Goal: Task Accomplishment & Management: Use online tool/utility

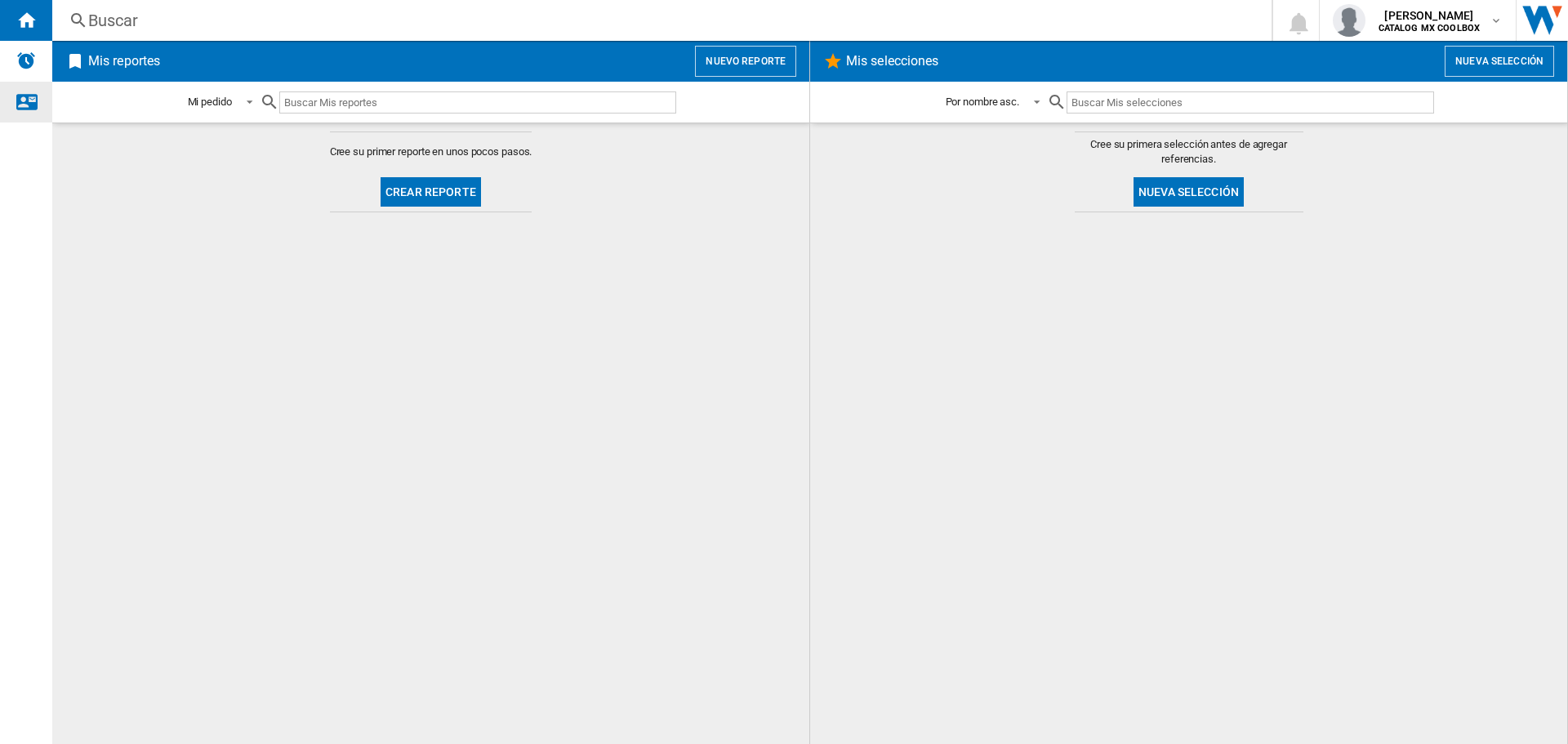
click at [36, 112] on div "Contáctanos" at bounding box center [26, 102] width 52 height 41
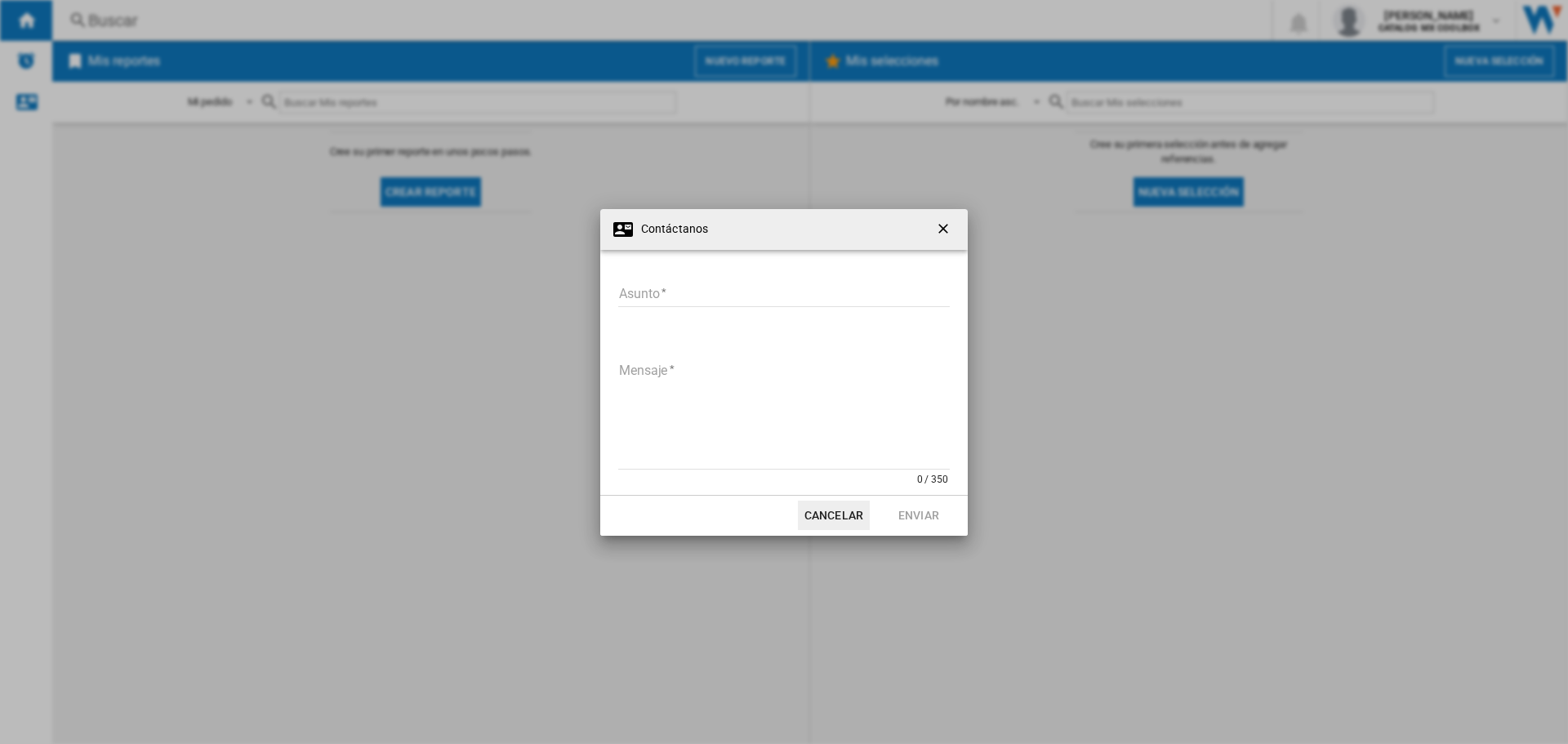
click at [948, 221] on ng-md-icon "getI18NText('BUTTONS.CLOSE_DIALOG')" at bounding box center [945, 231] width 20 height 20
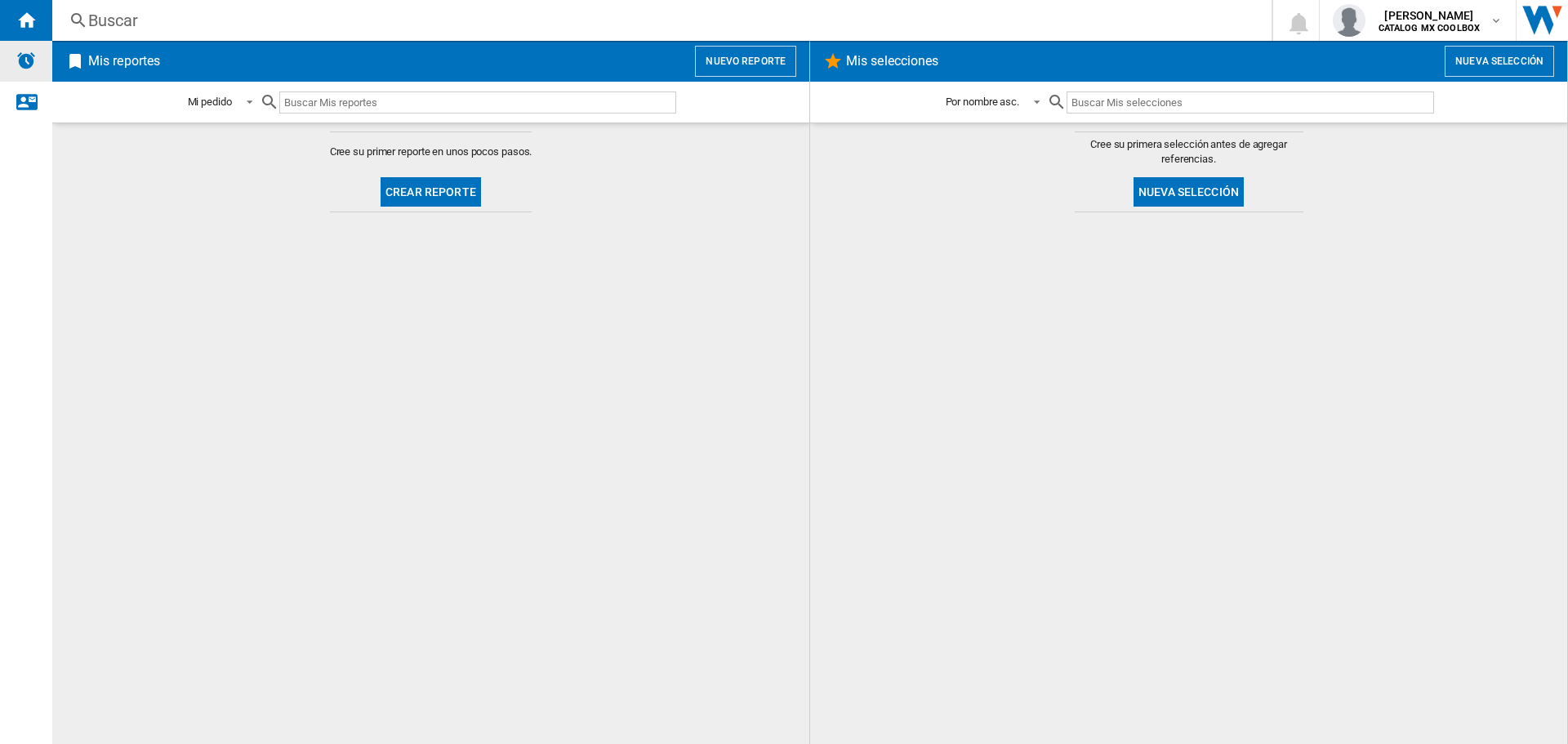
click at [33, 69] on img "Alertas" at bounding box center [26, 60] width 20 height 20
click at [719, 58] on button "Nuevo reporte" at bounding box center [746, 61] width 101 height 31
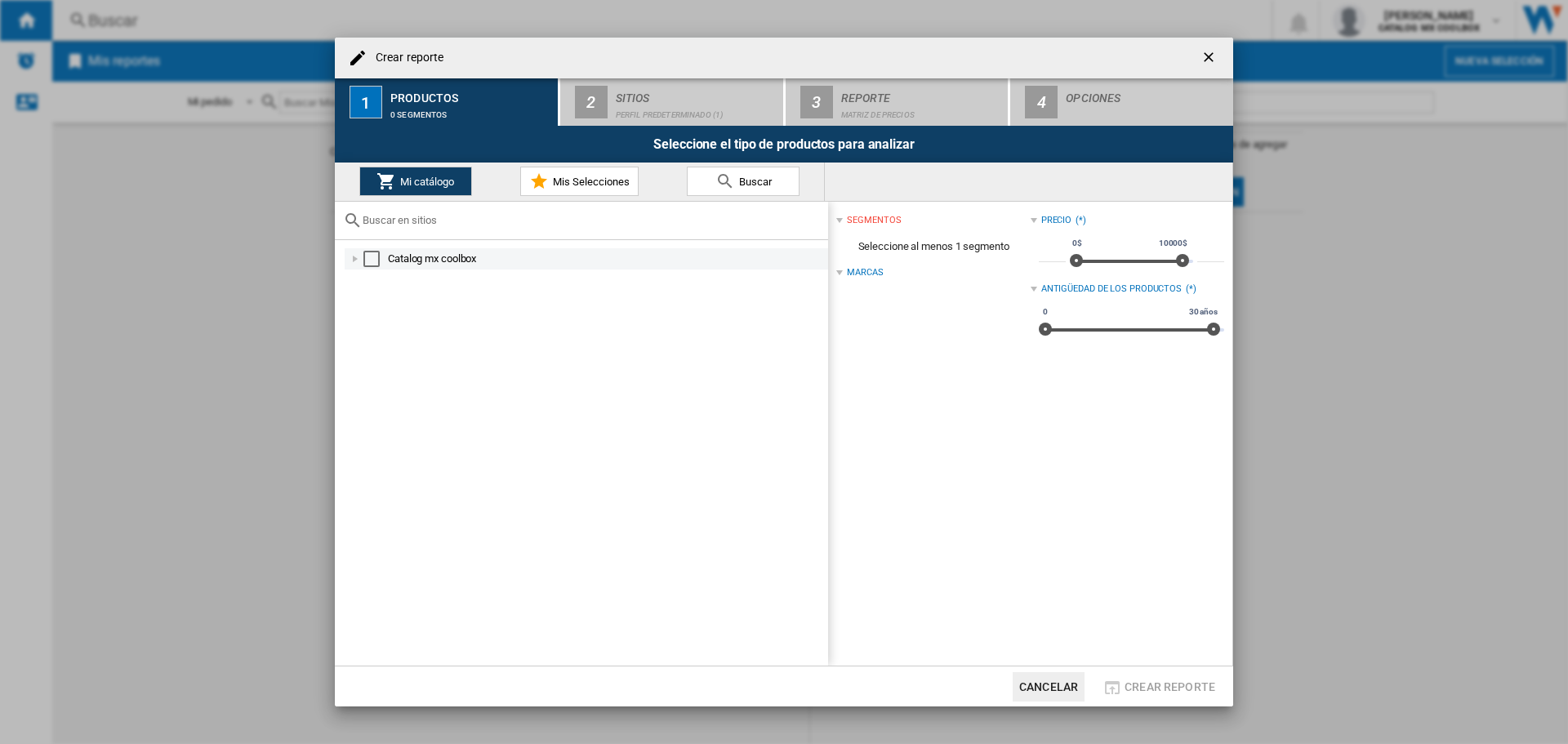
click at [356, 258] on div at bounding box center [355, 259] width 17 height 17
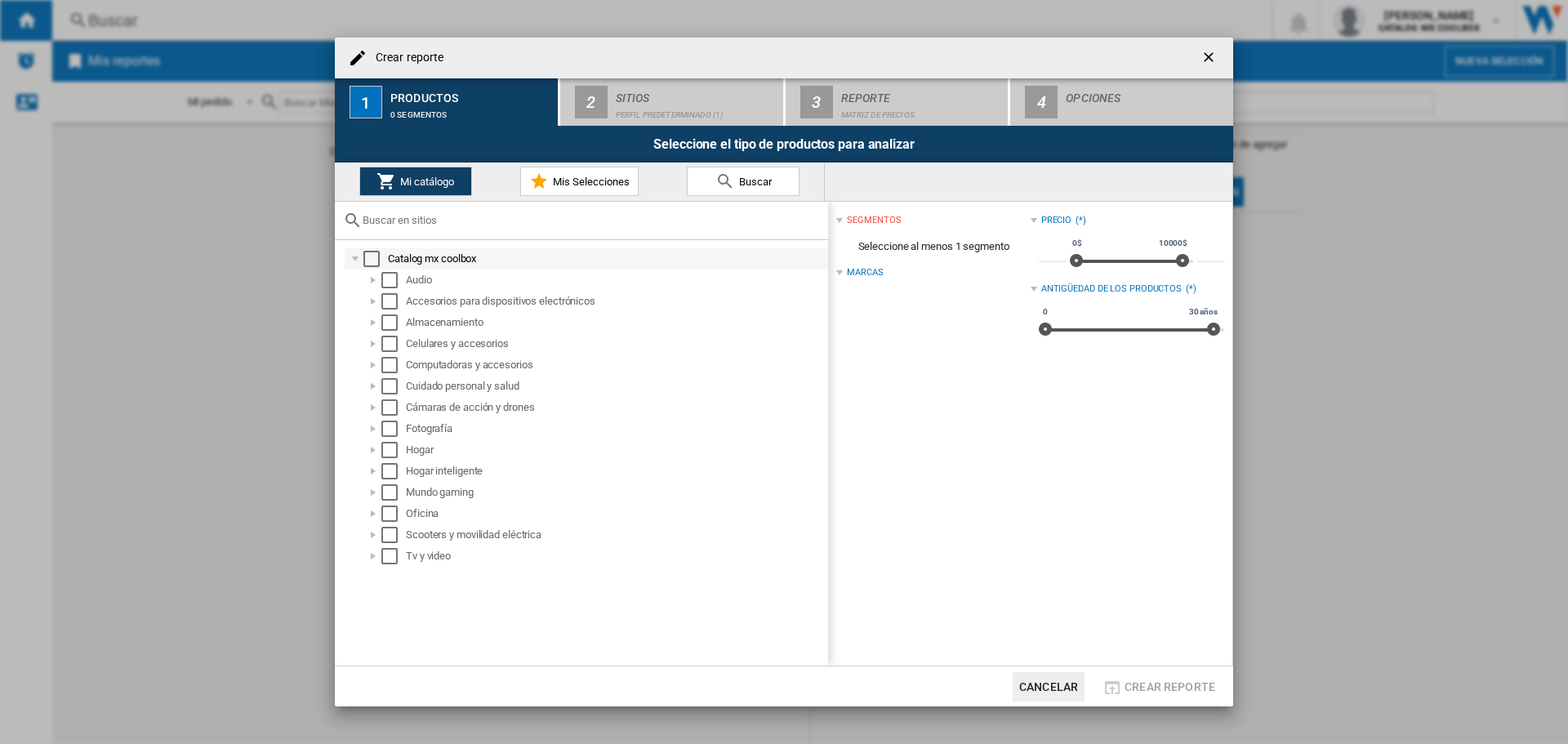
click at [373, 259] on div "Select" at bounding box center [372, 259] width 17 height 17
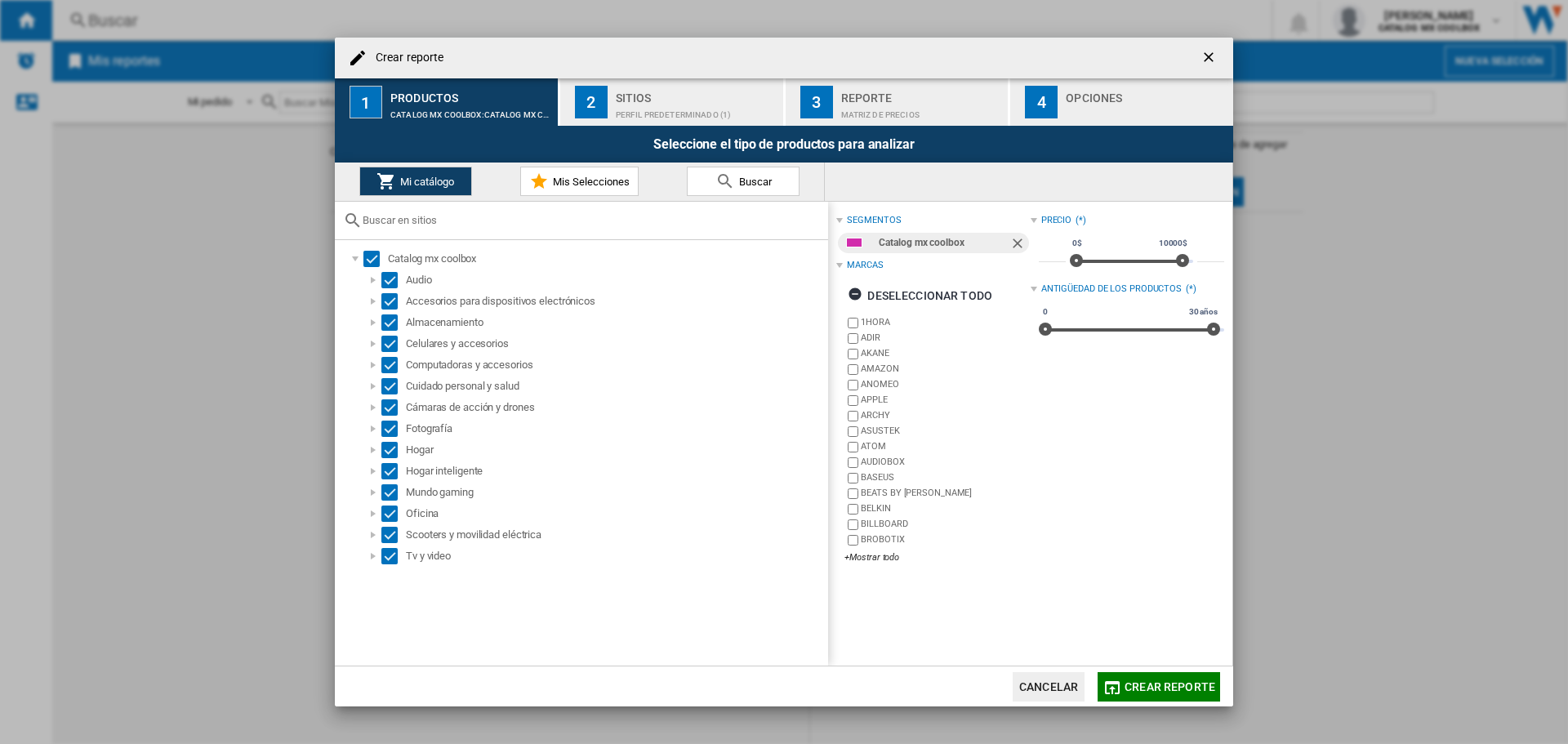
click at [592, 184] on span "Mis Selecciones" at bounding box center [589, 181] width 81 height 12
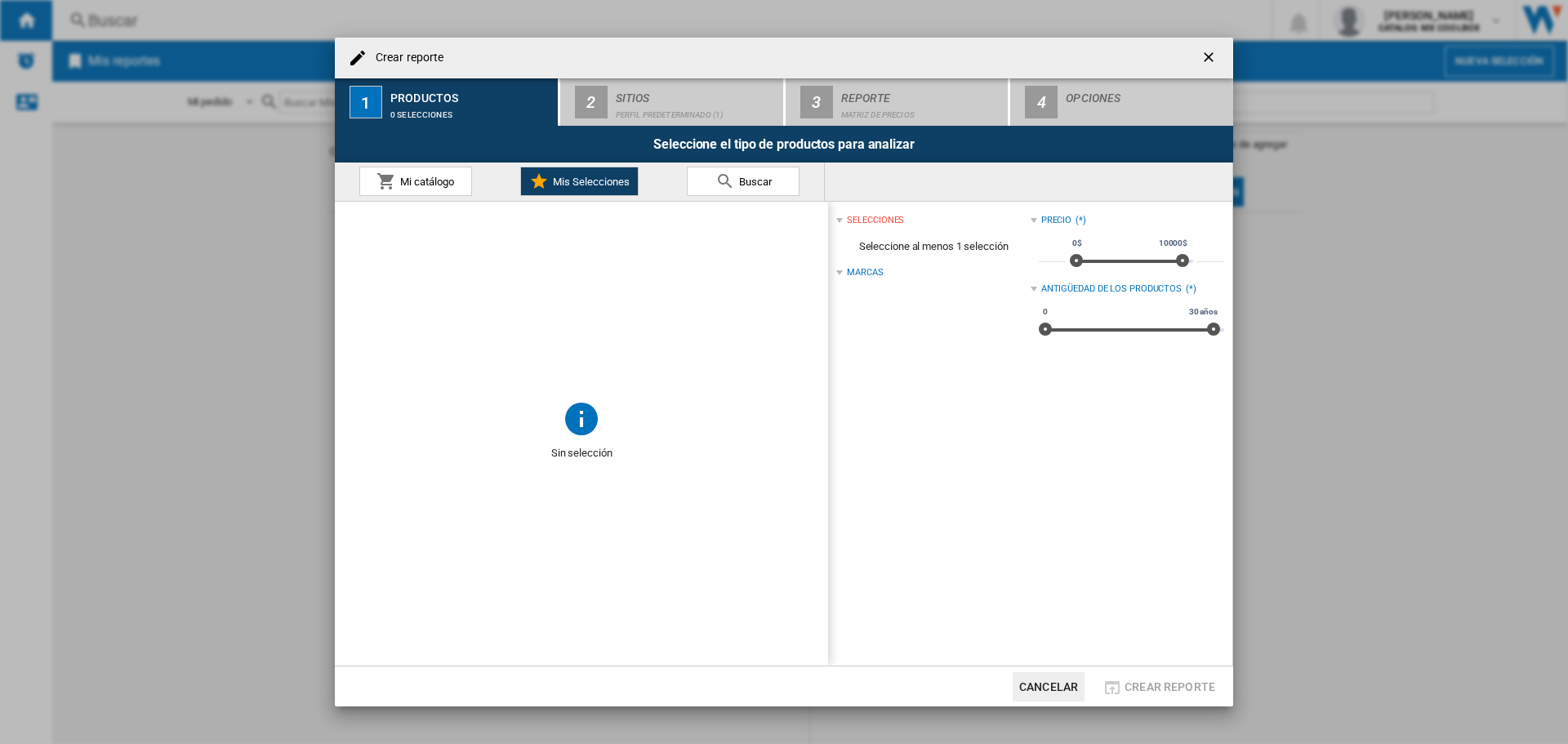
click at [400, 177] on span "Mi catálogo" at bounding box center [425, 181] width 58 height 12
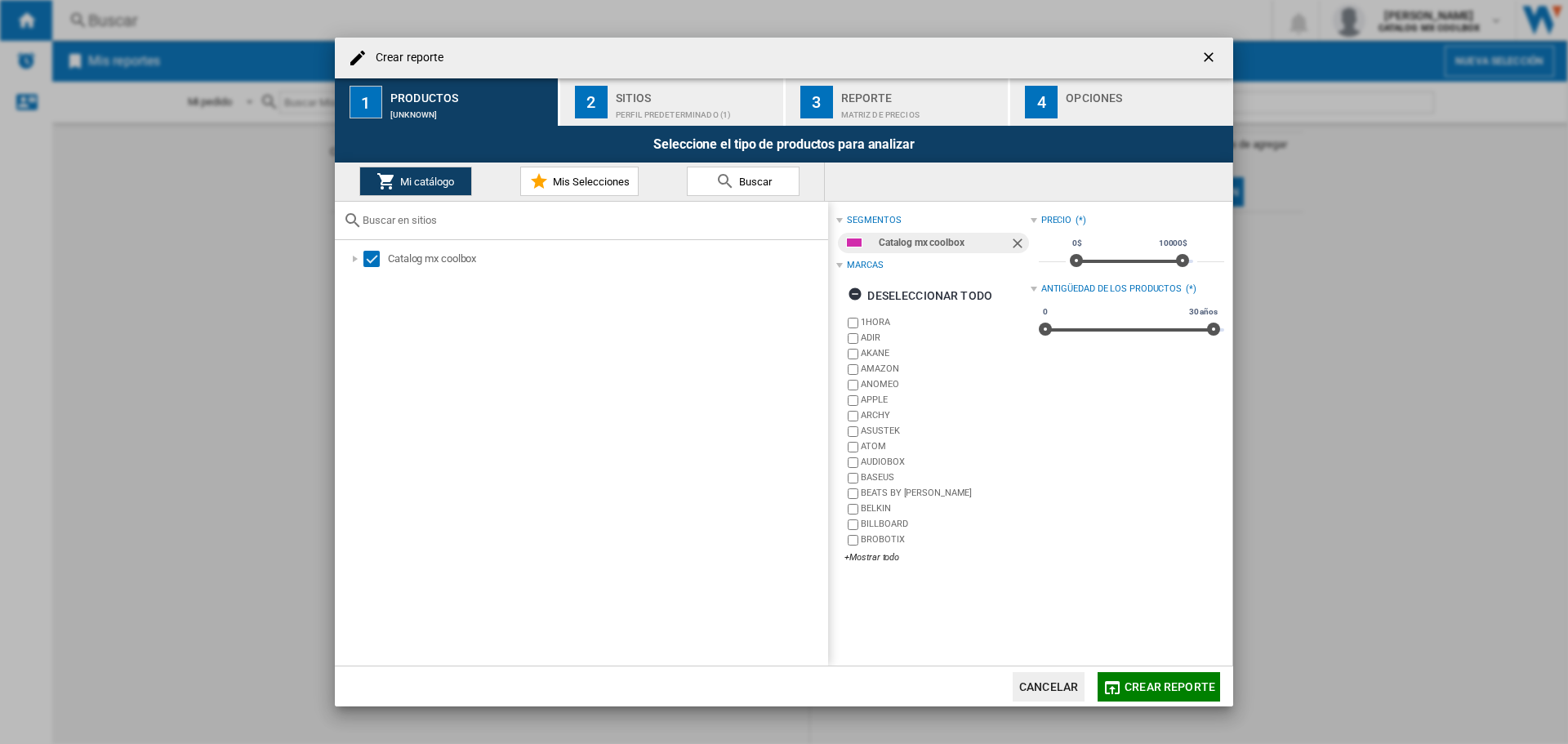
click at [582, 175] on span "Mis Selecciones" at bounding box center [589, 181] width 81 height 12
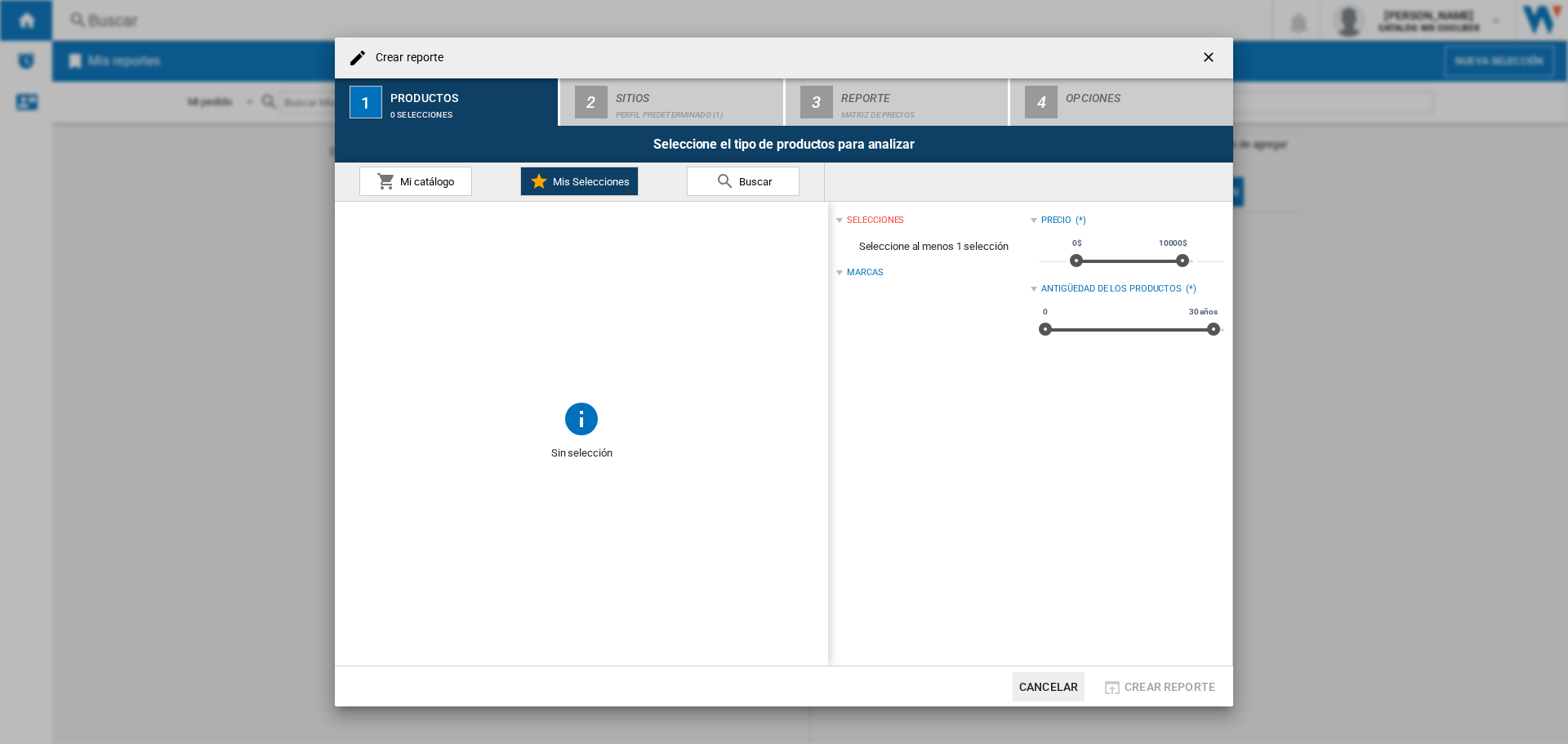
click at [559, 415] on div "Sin selección" at bounding box center [582, 434] width 493 height 465
click at [408, 171] on button "Mi catálogo" at bounding box center [415, 181] width 113 height 30
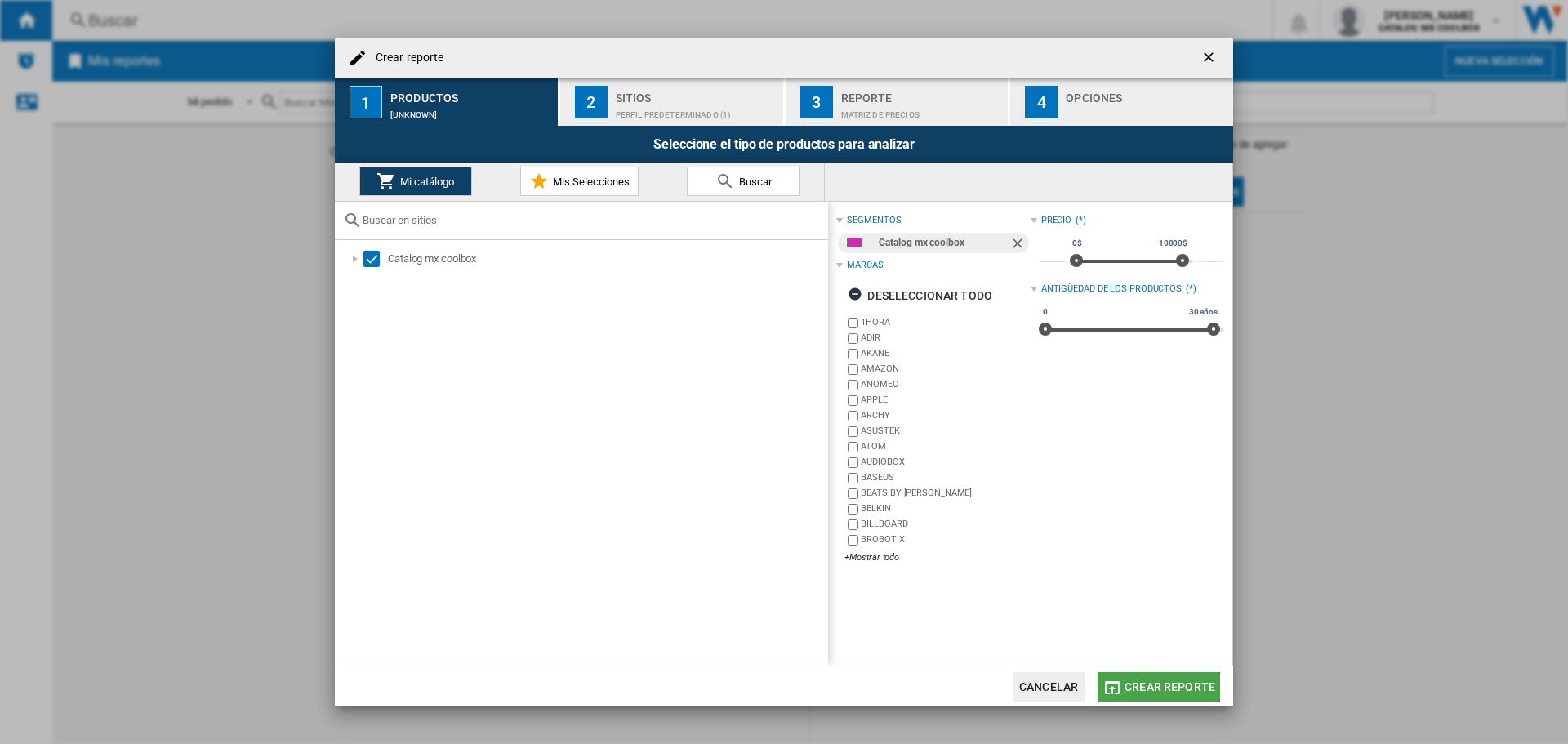
click at [1141, 686] on span "Crear reporte" at bounding box center [1170, 687] width 91 height 13
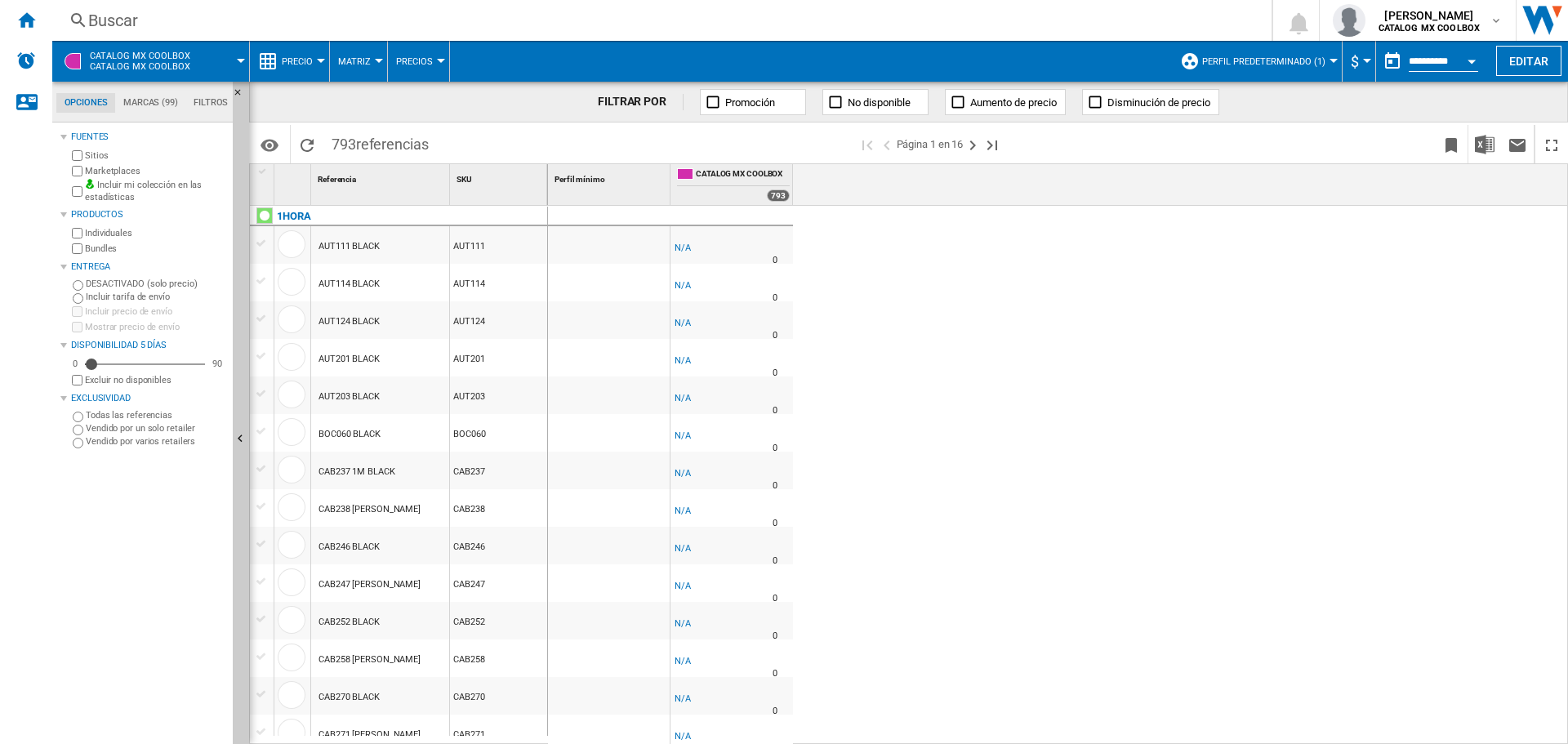
click at [490, 186] on div "SKU 1" at bounding box center [501, 176] width 94 height 26
click at [408, 181] on div "Referencia 1" at bounding box center [381, 176] width 135 height 26
click at [514, 182] on div "SKU 1" at bounding box center [501, 176] width 94 height 26
click at [637, 184] on div "Perfil mínimo 1" at bounding box center [610, 176] width 118 height 26
click at [776, 197] on div "793" at bounding box center [779, 195] width 23 height 12
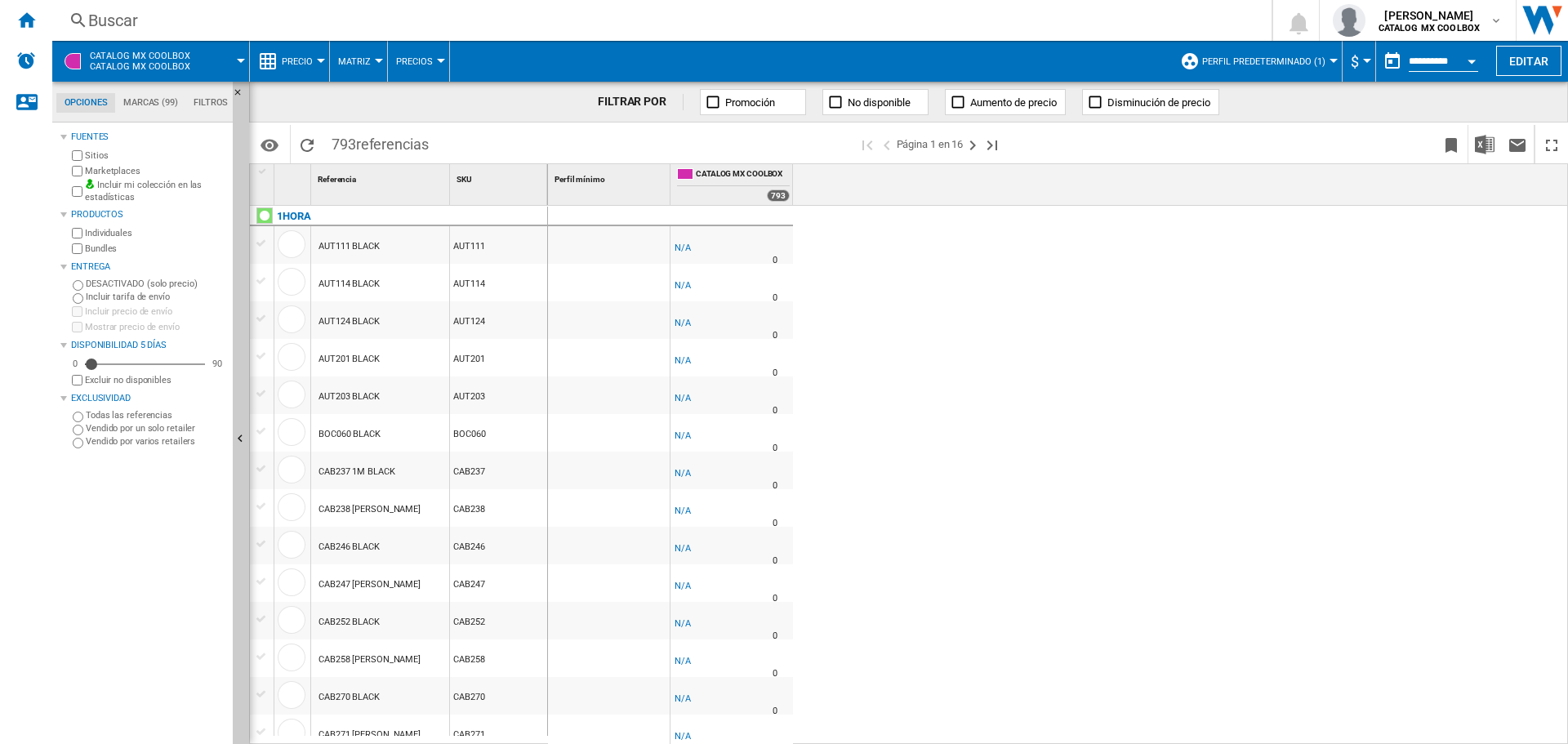
click at [296, 55] on button "Precio" at bounding box center [301, 60] width 39 height 41
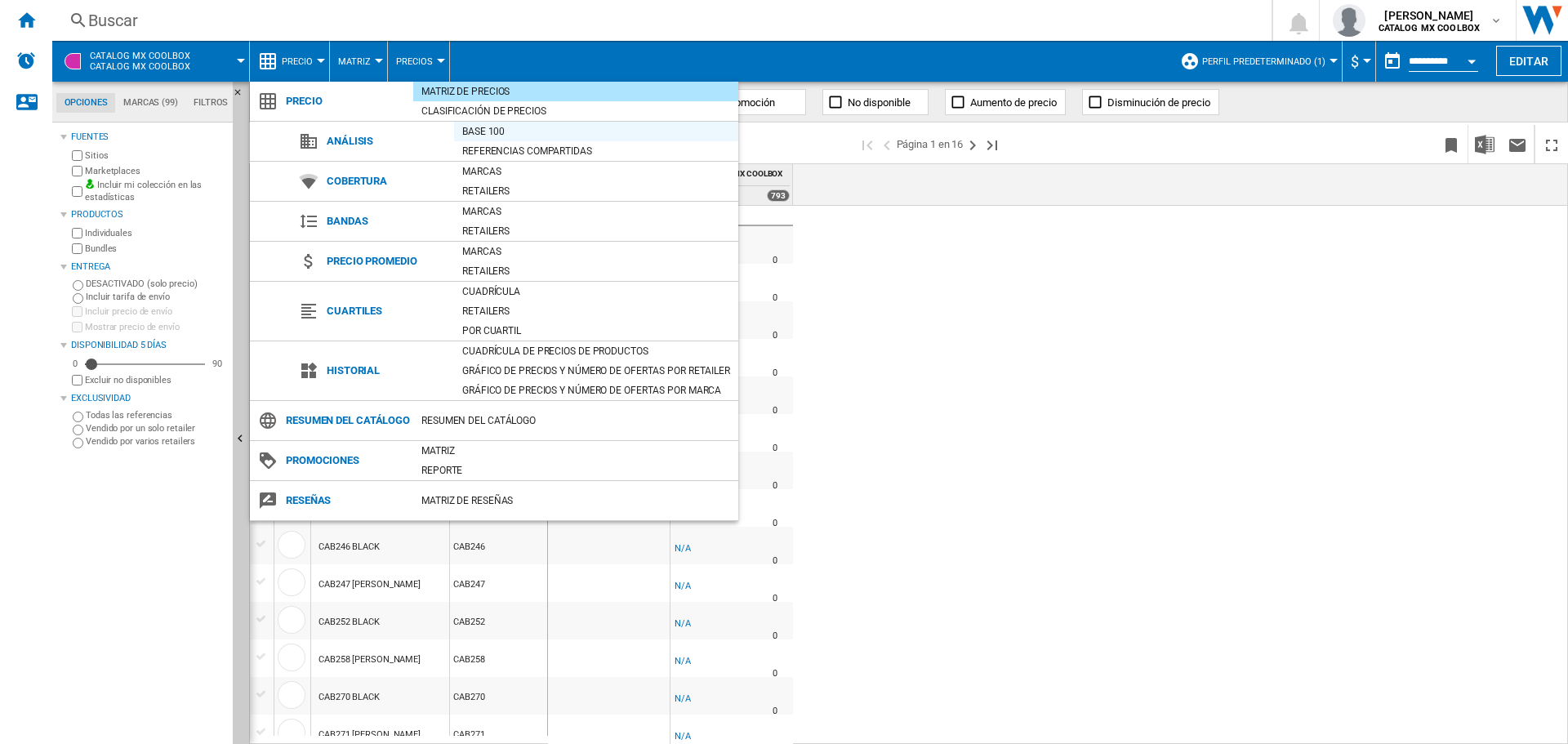
click at [519, 132] on div "Base 100" at bounding box center [596, 132] width 284 height 17
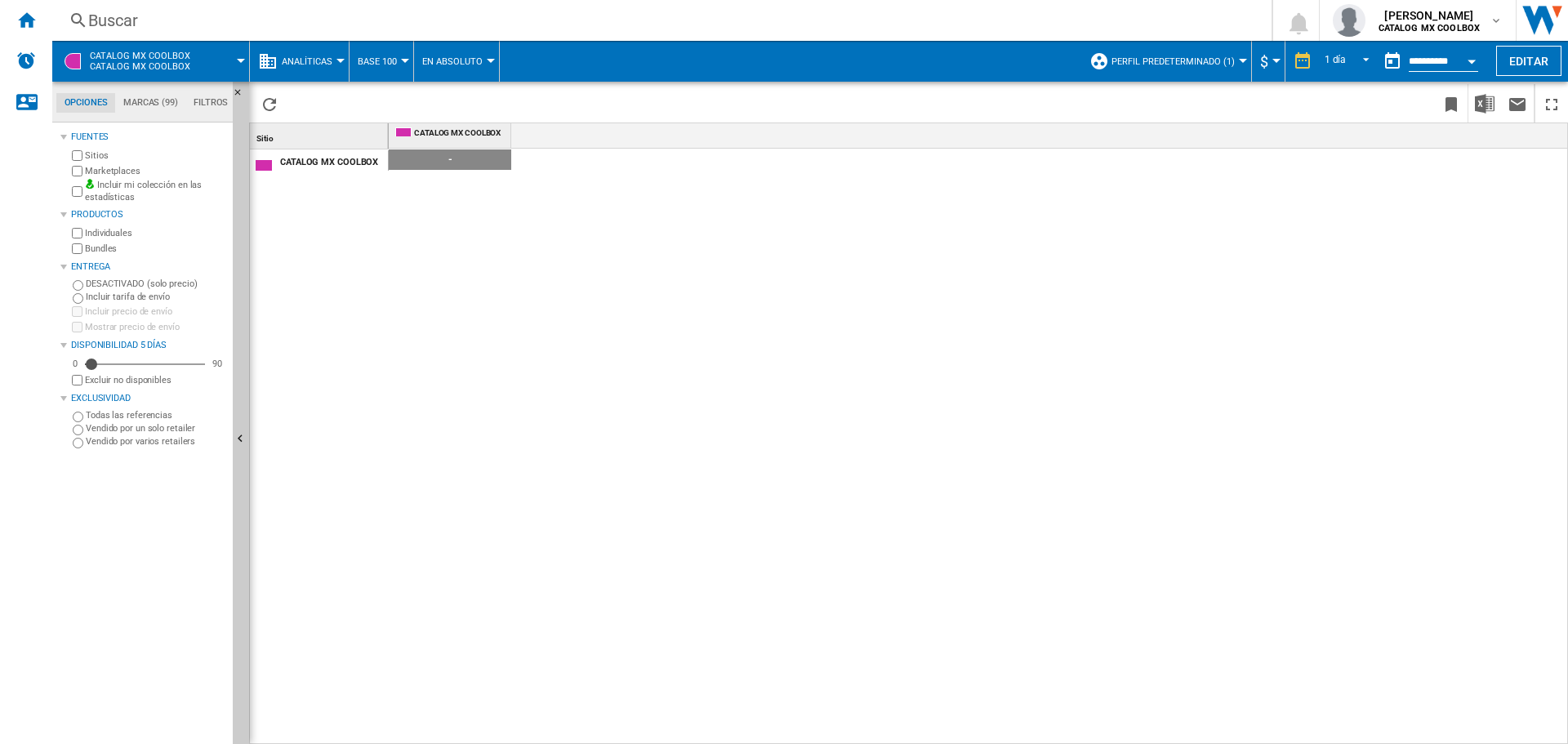
click at [311, 56] on span "Analíticas" at bounding box center [307, 61] width 50 height 11
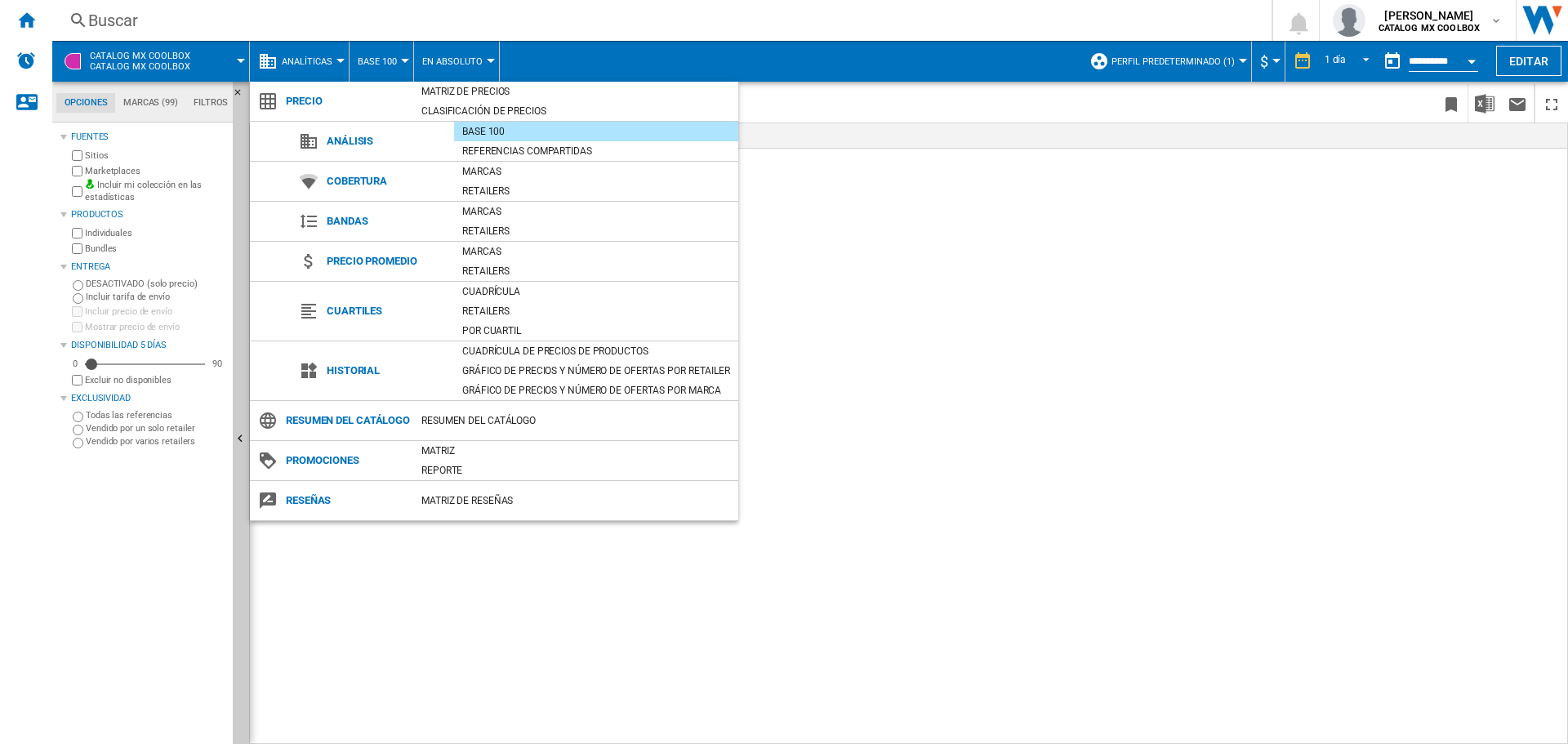
click at [310, 65] on md-backdrop at bounding box center [784, 372] width 1568 height 744
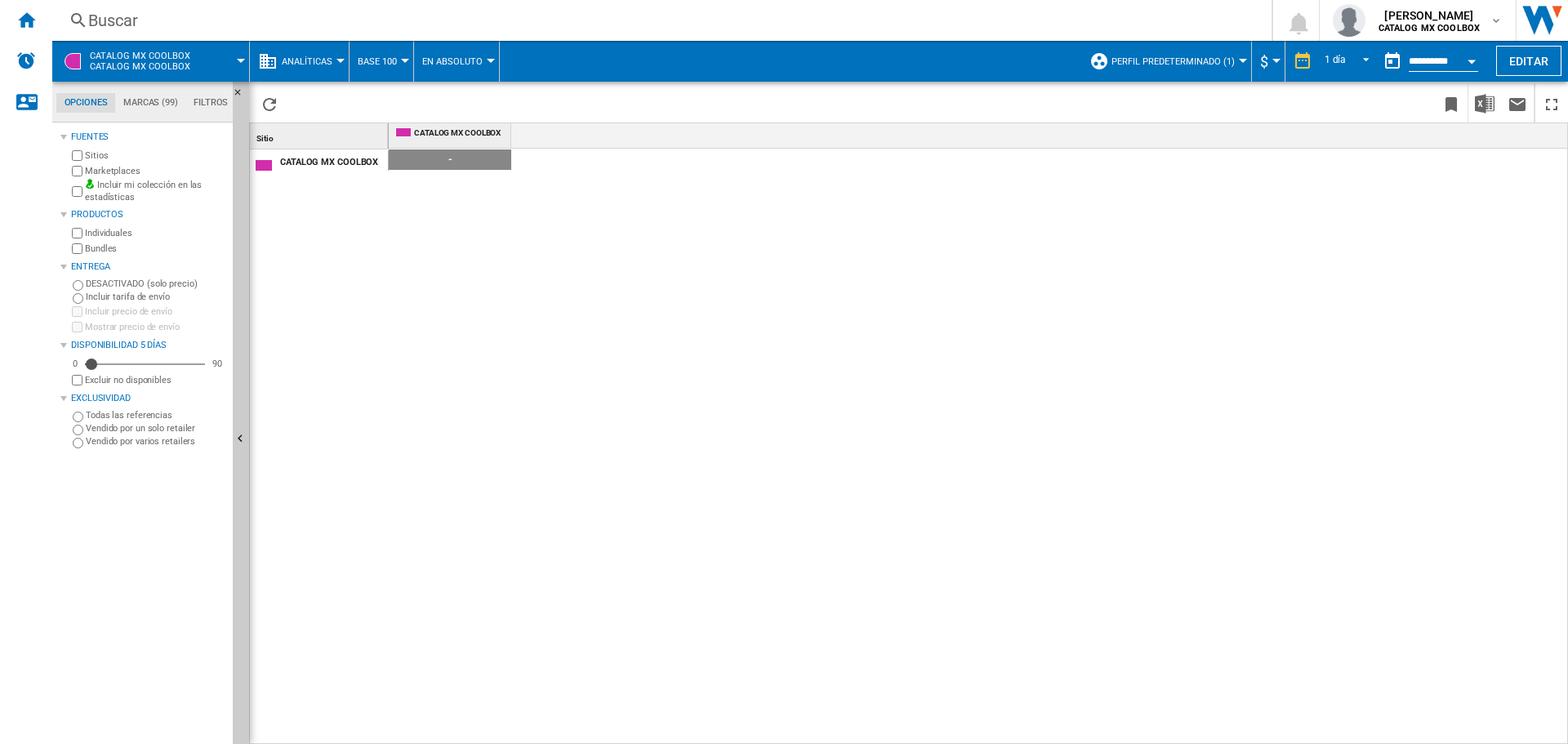
click at [151, 103] on md-tab-item "Marcas (99)" at bounding box center [150, 103] width 70 height 20
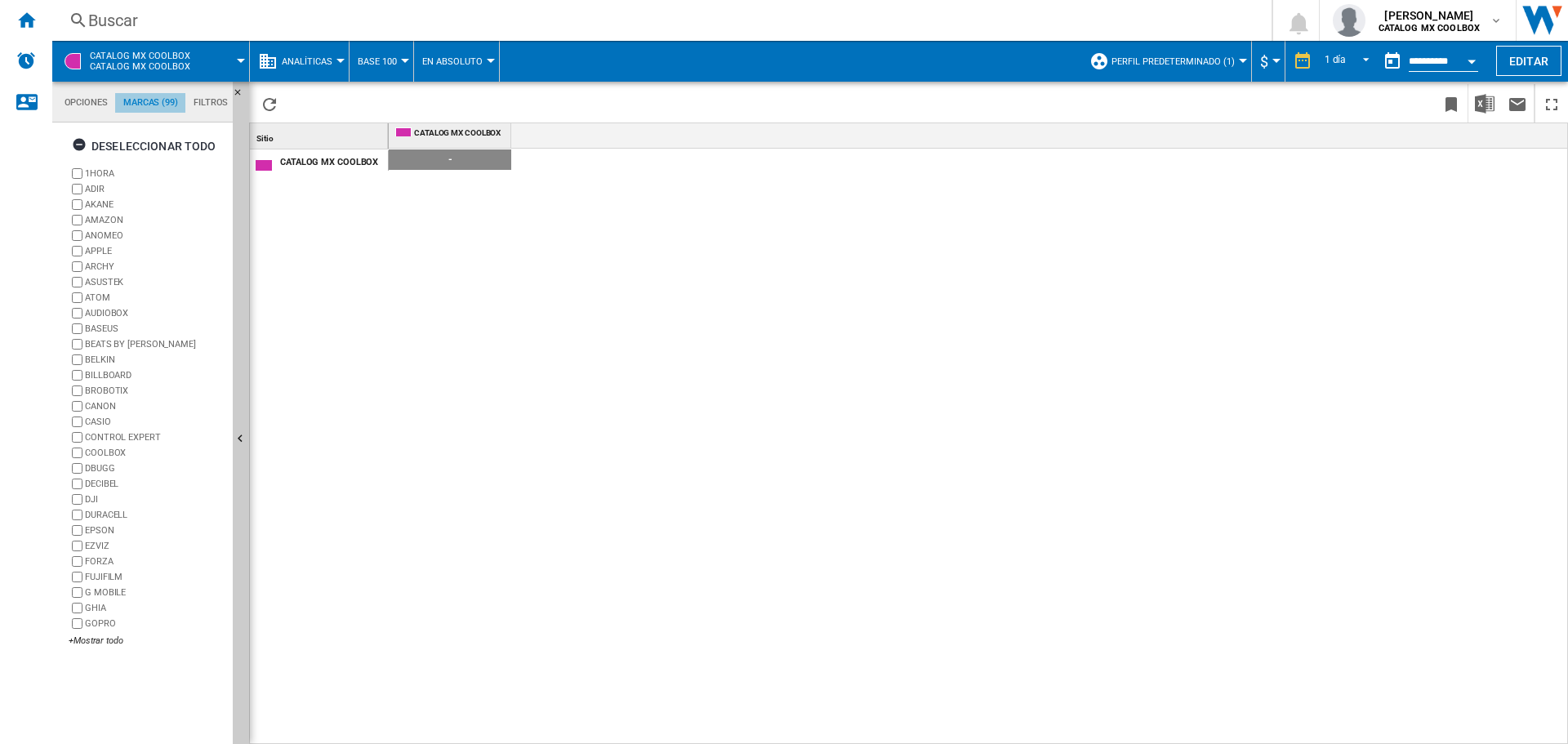
scroll to position [63, 0]
click at [79, 141] on ng-md-icon "button" at bounding box center [82, 147] width 20 height 20
click at [337, 67] on button "Analíticas" at bounding box center [311, 60] width 59 height 41
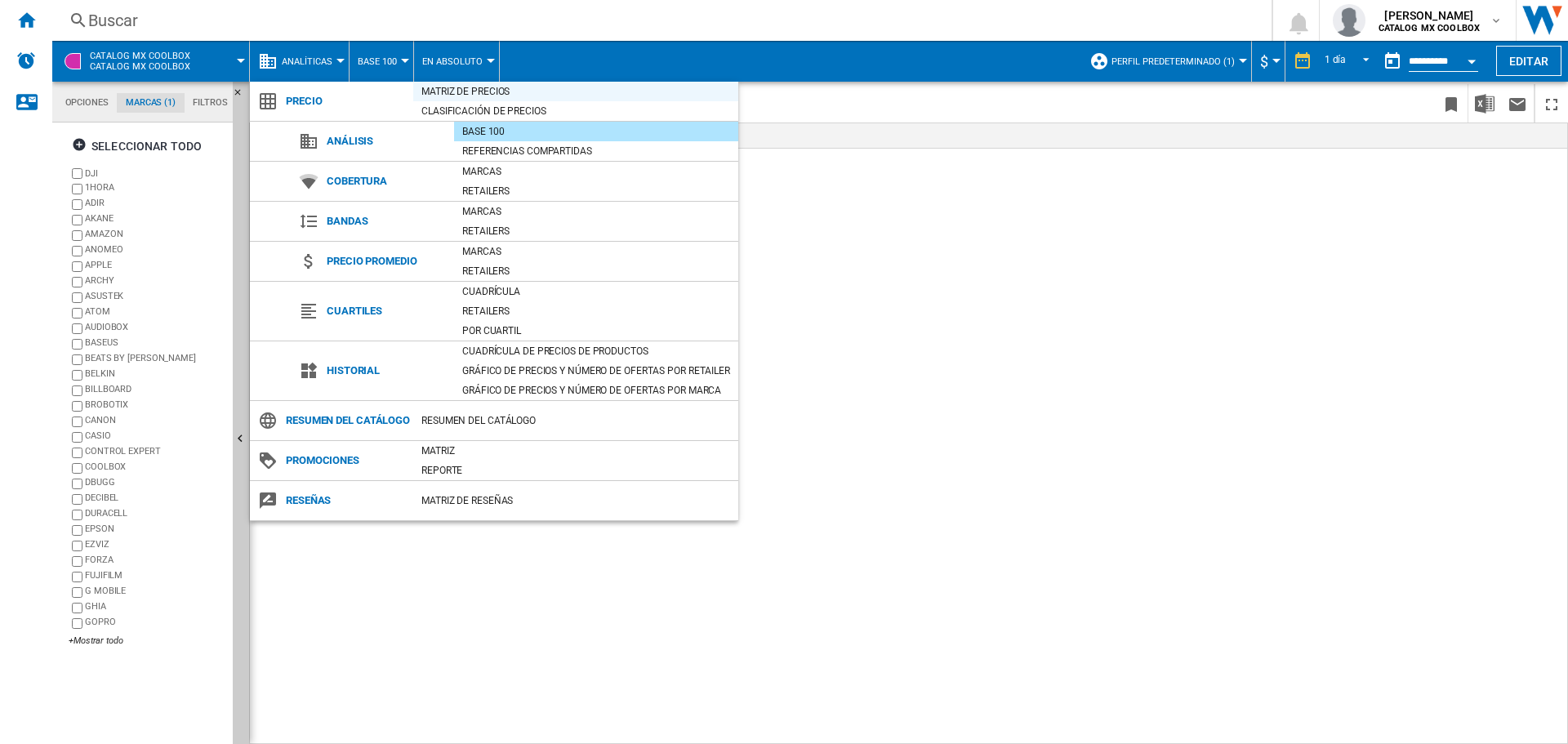
click at [458, 96] on div "Matriz de precios" at bounding box center [575, 92] width 325 height 17
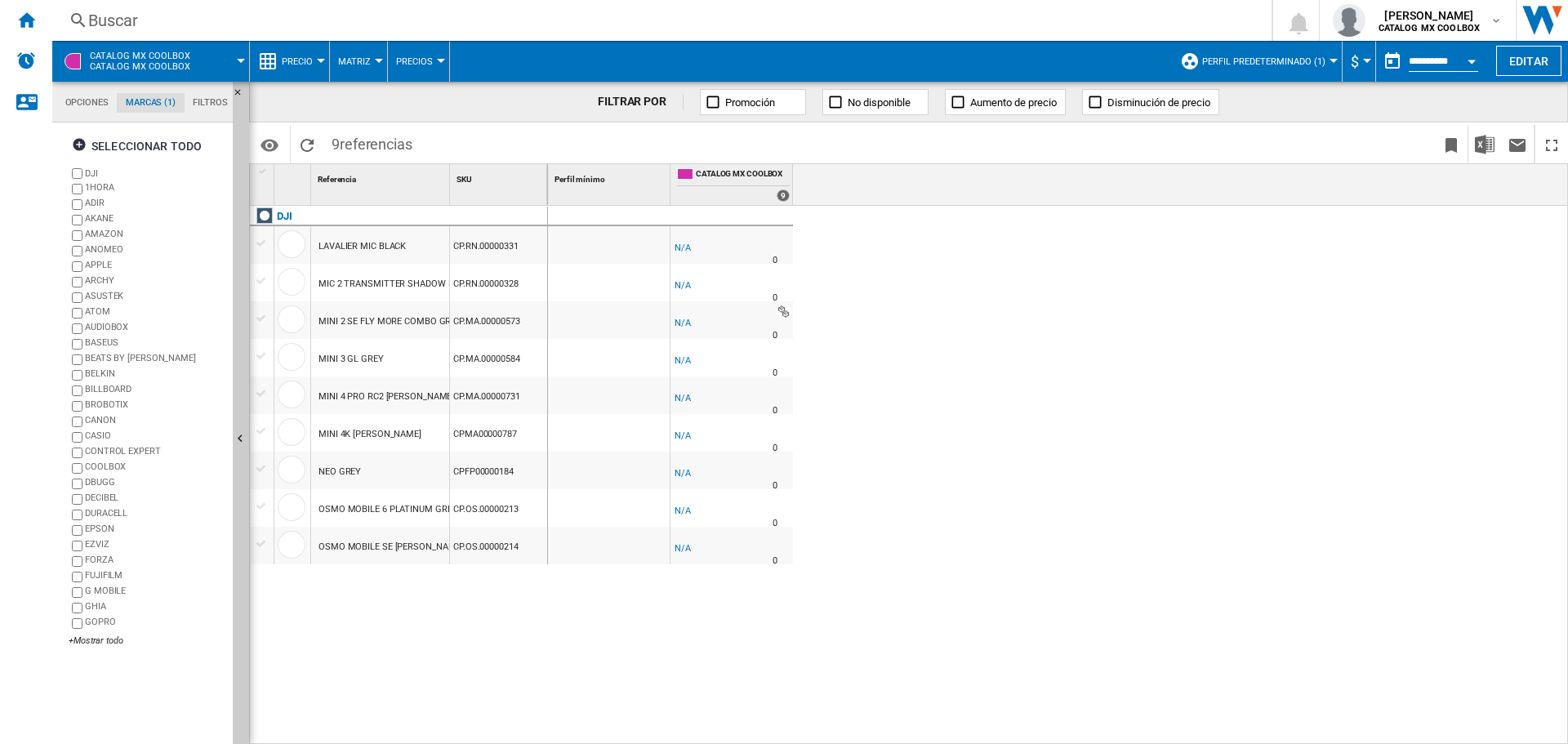
click at [696, 246] on div "-1.0 % -1 MXN % N/A 0" at bounding box center [731, 248] width 116 height 37
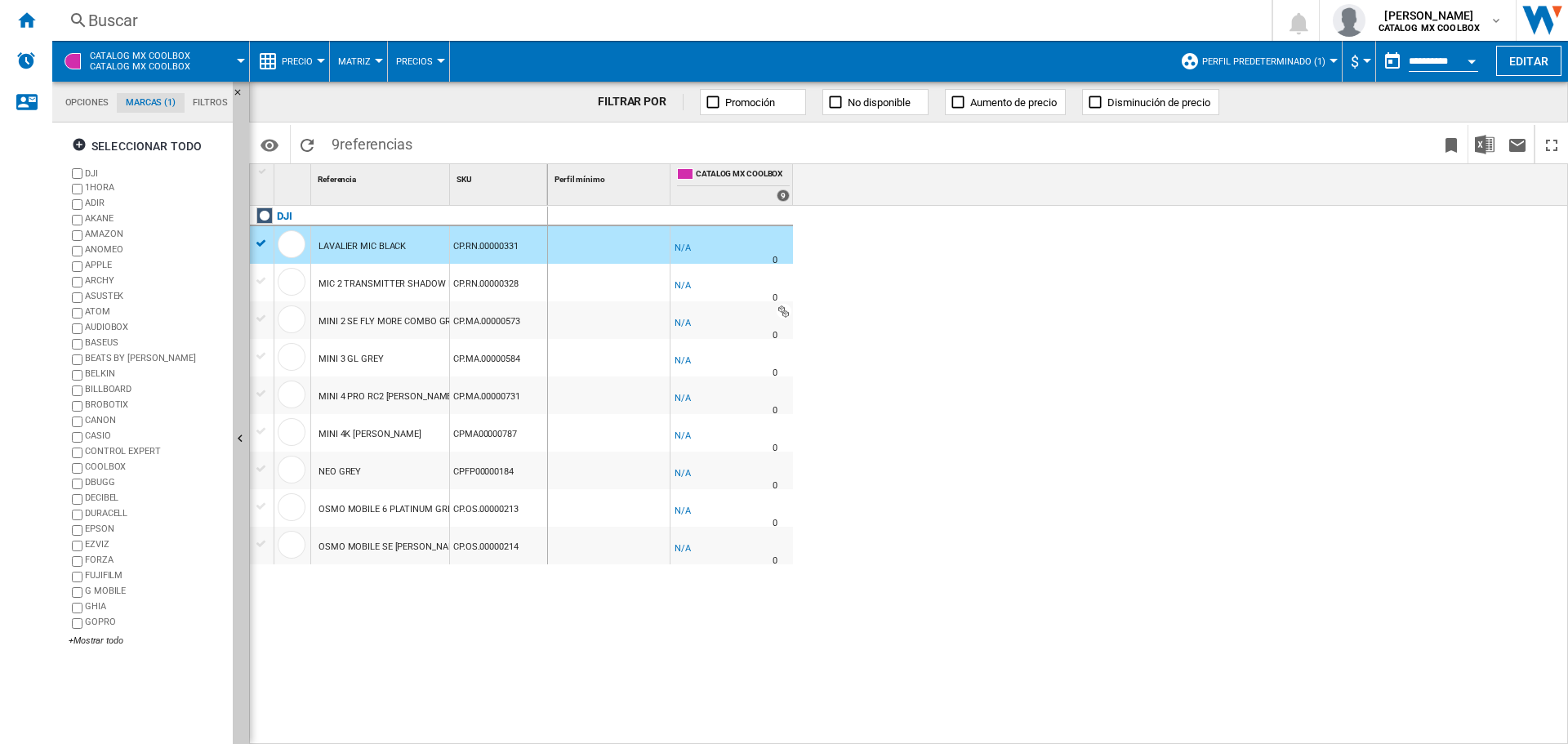
click at [218, 63] on span at bounding box center [228, 60] width 28 height 41
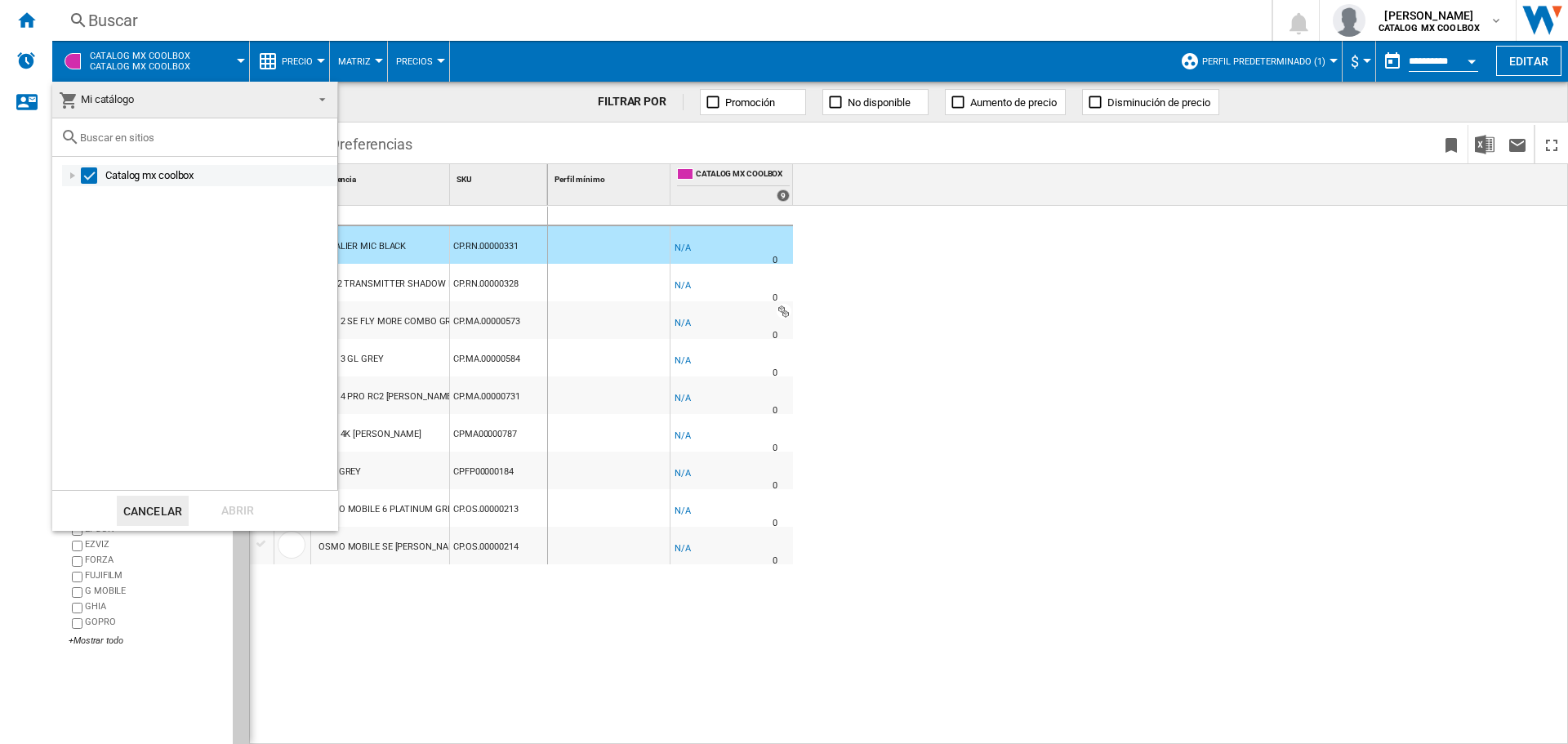
click at [75, 176] on div at bounding box center [73, 175] width 17 height 17
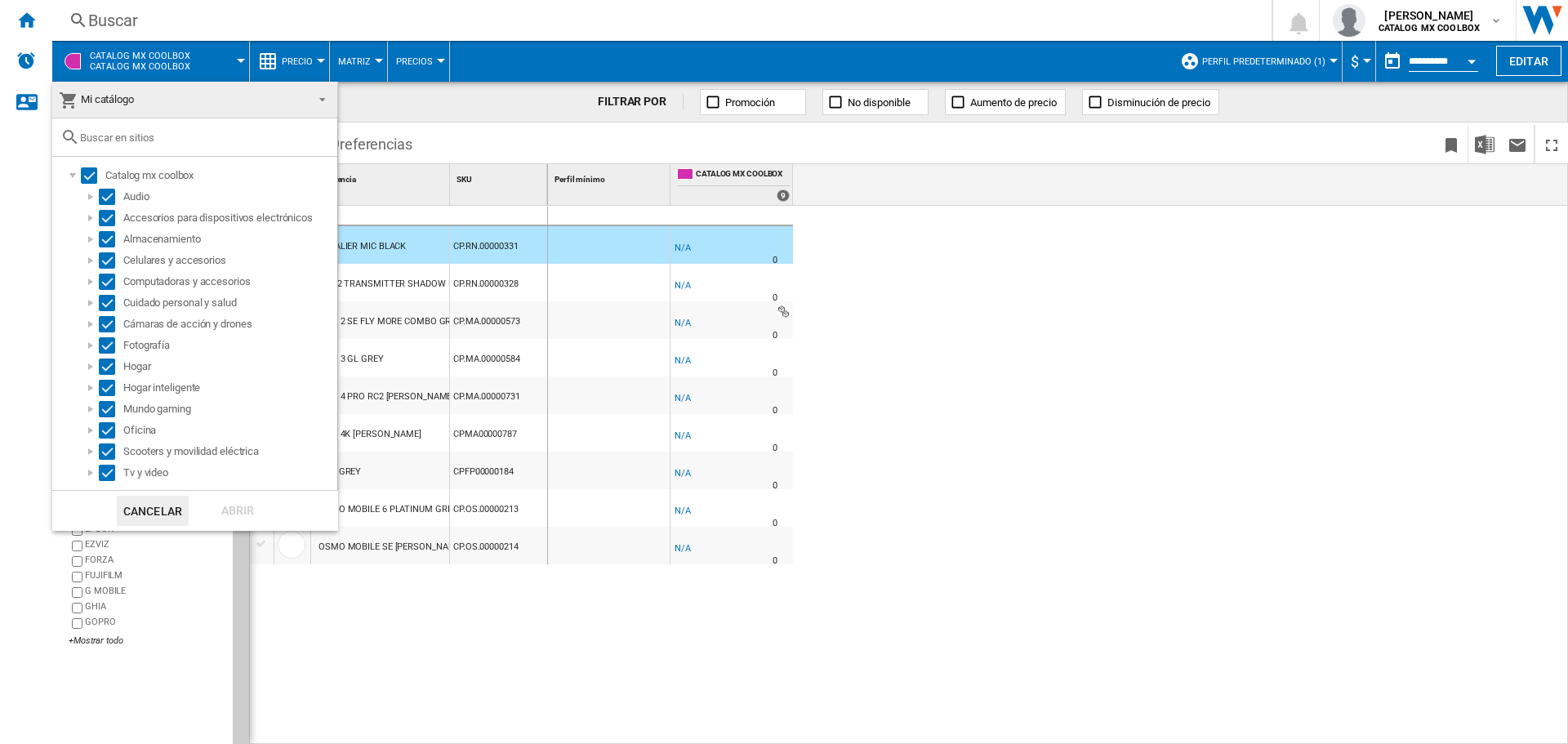
click at [458, 201] on md-backdrop at bounding box center [784, 372] width 1568 height 744
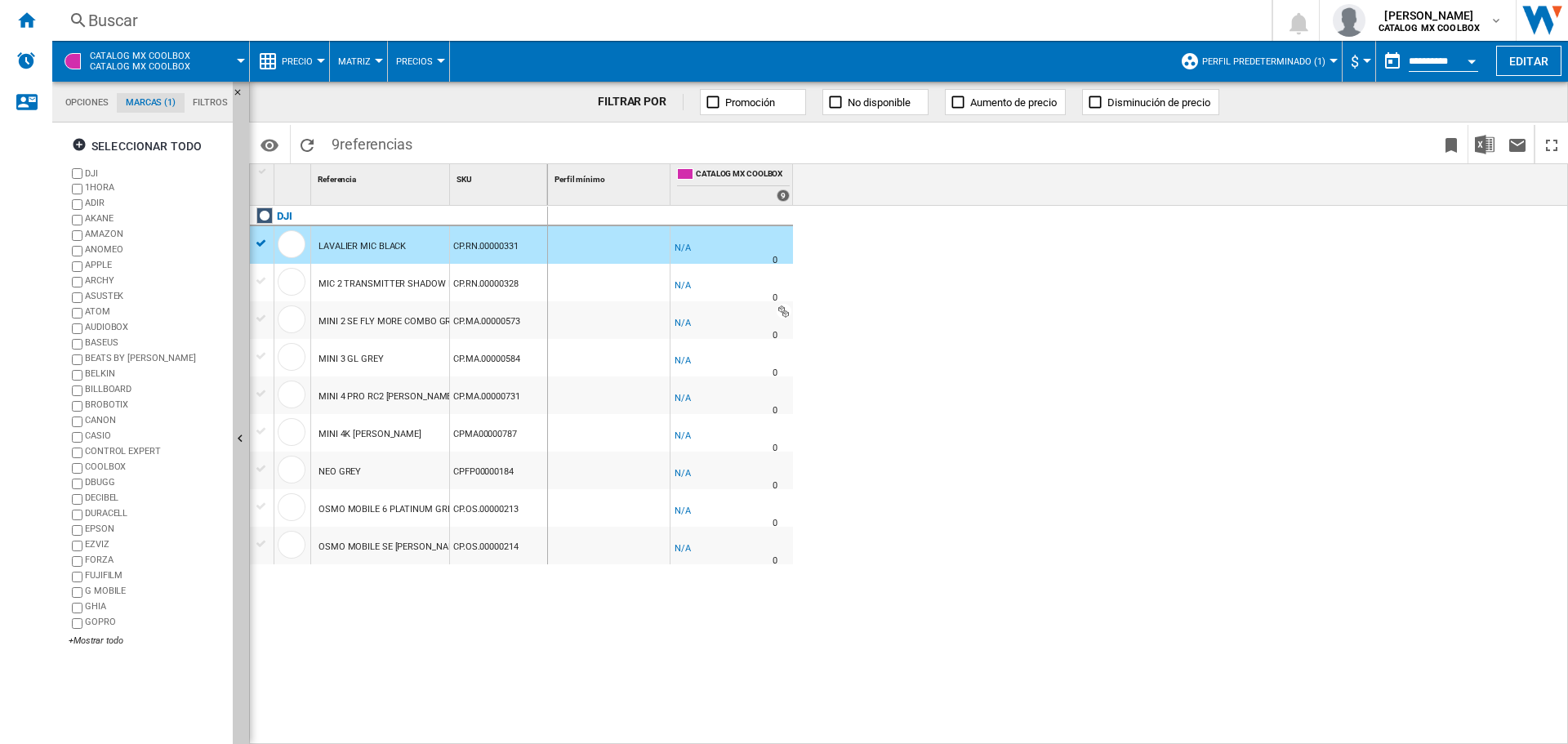
click at [400, 244] on div "LAVALIER MIC BLACK" at bounding box center [362, 246] width 88 height 37
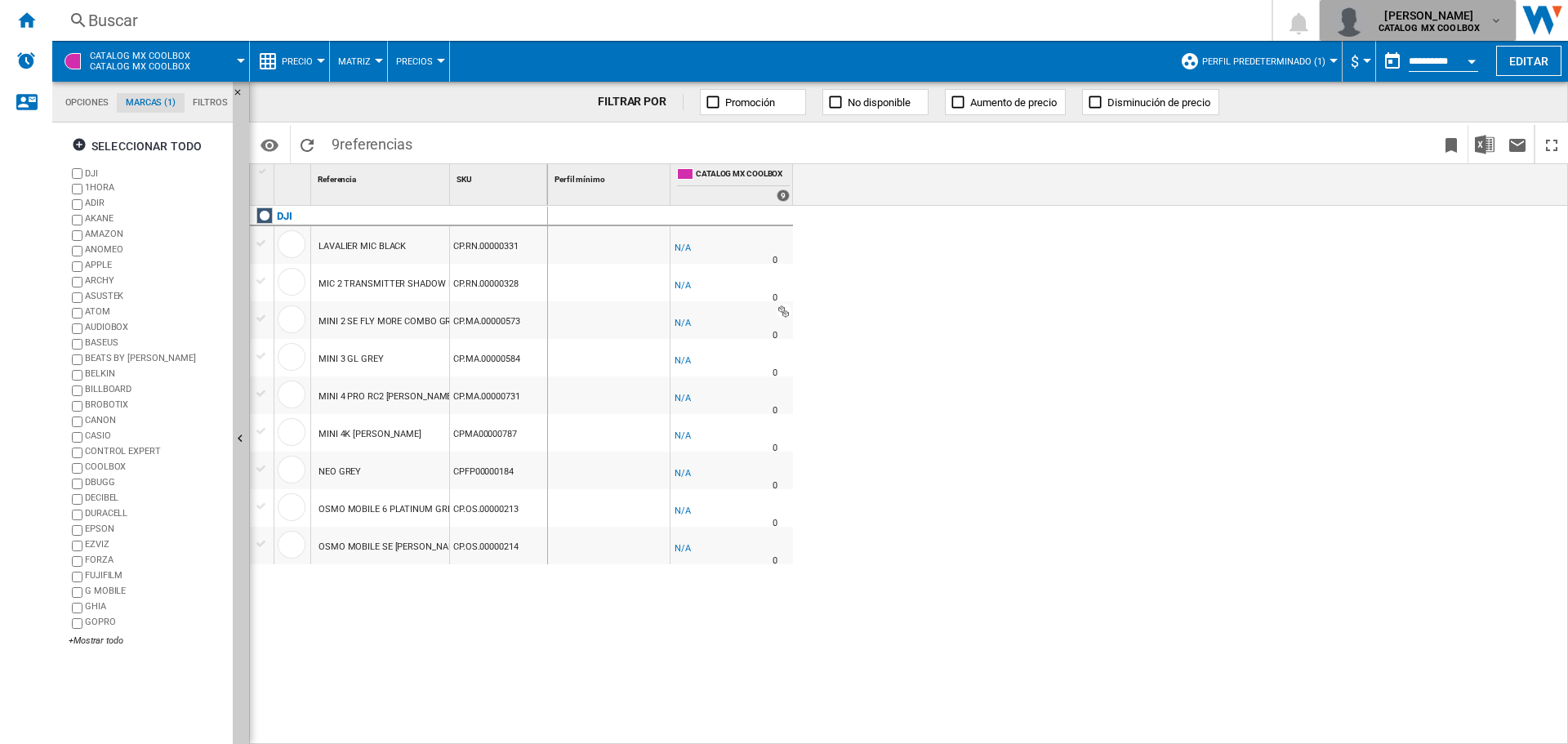
click at [1495, 31] on div "[PERSON_NAME] CATALOG MX COOLBOX" at bounding box center [1418, 20] width 170 height 32
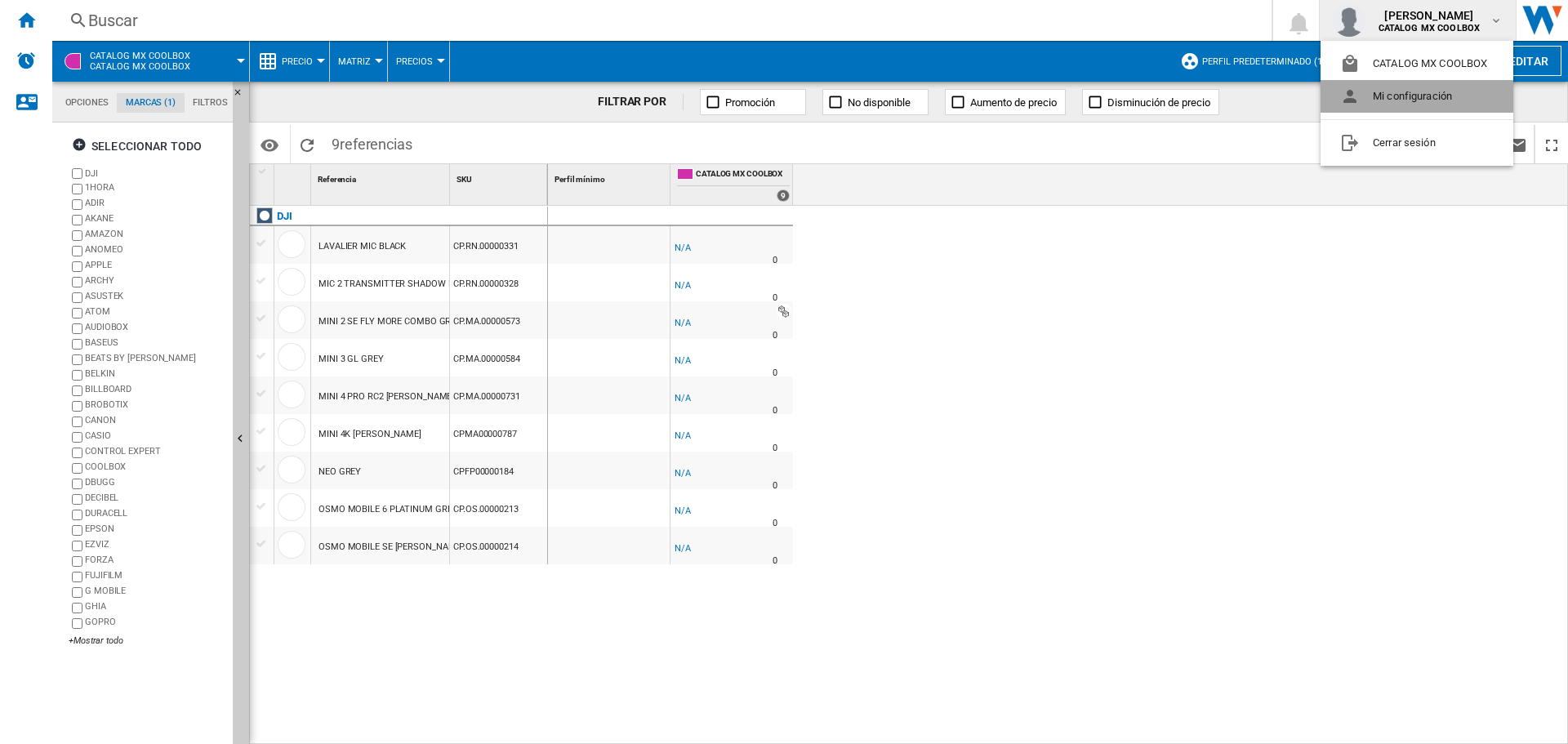
click at [1418, 98] on button "Mi configuración" at bounding box center [1417, 96] width 193 height 32
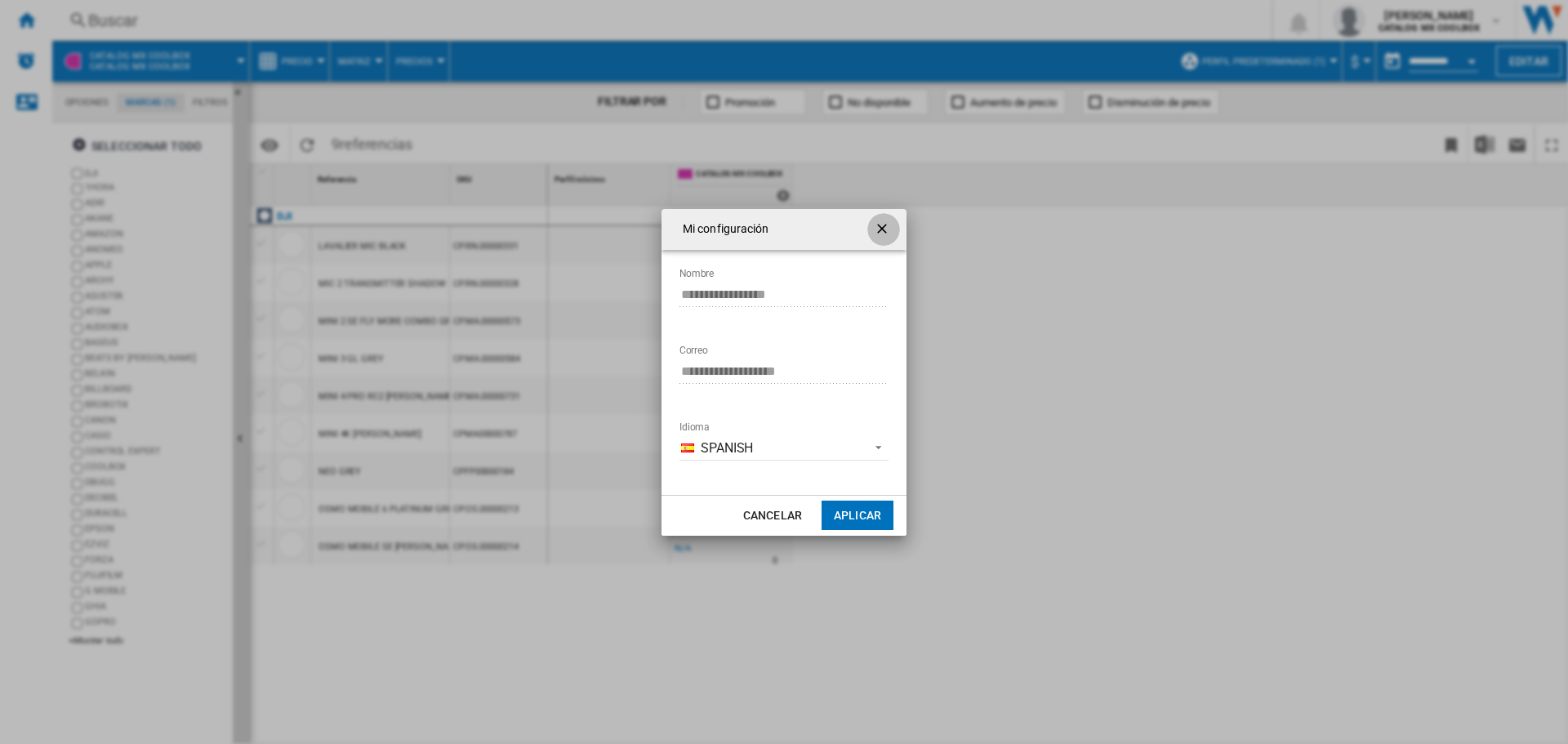
click at [891, 228] on ng-md-icon "getI18NText('BUTTONS.CLOSE_DIALOG')" at bounding box center [884, 231] width 20 height 20
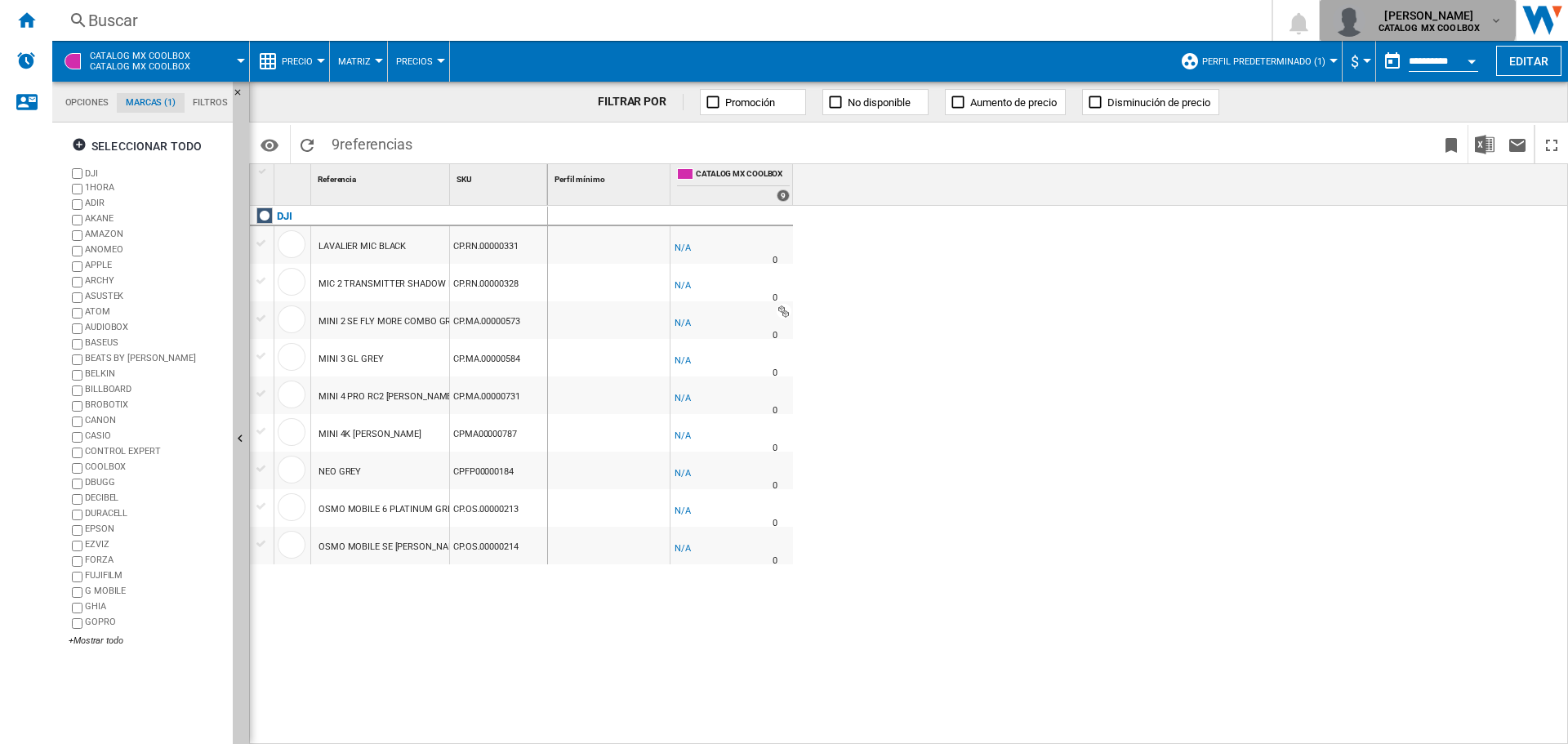
click at [1416, 10] on span "[PERSON_NAME]" at bounding box center [1429, 16] width 102 height 17
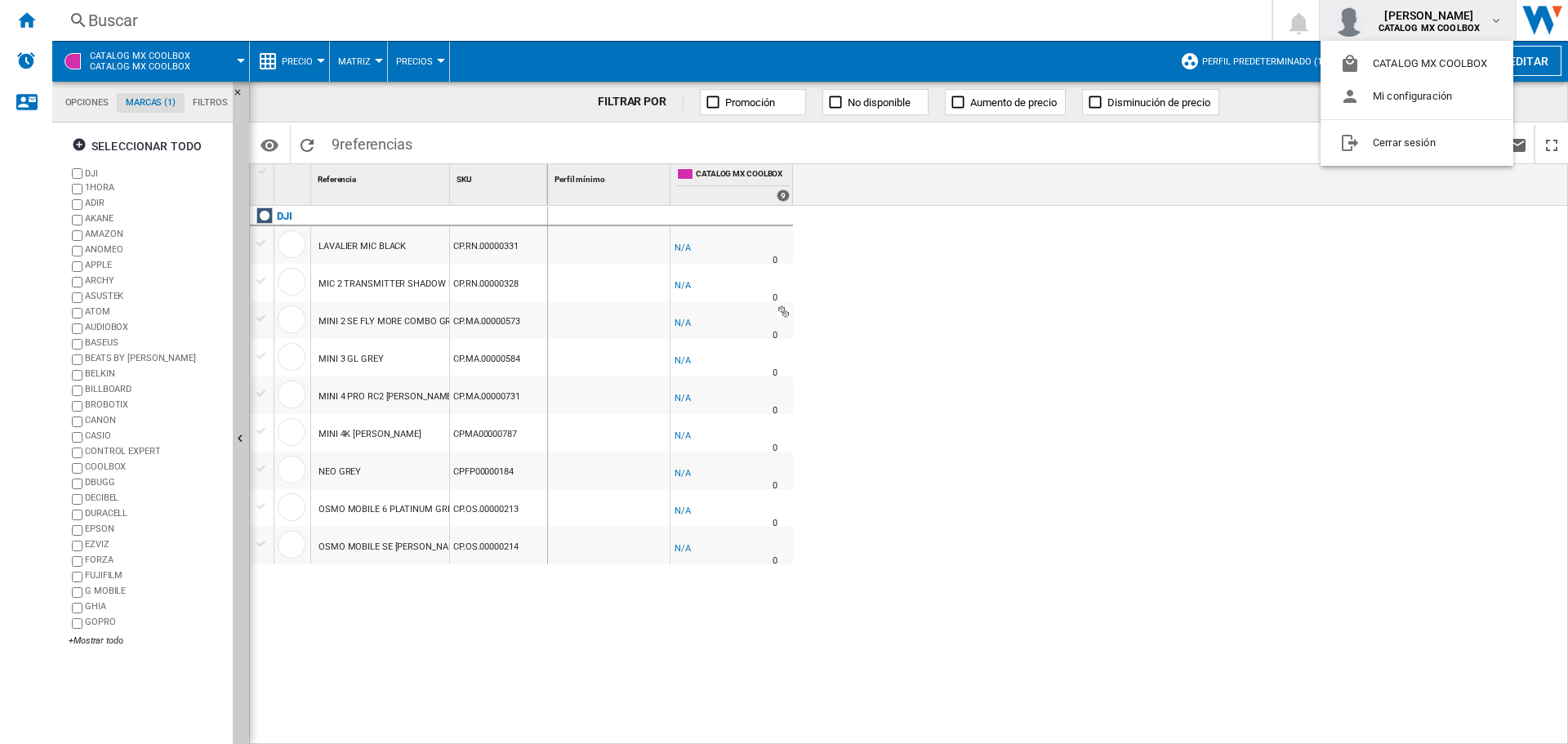
click at [1189, 206] on md-backdrop at bounding box center [784, 372] width 1568 height 744
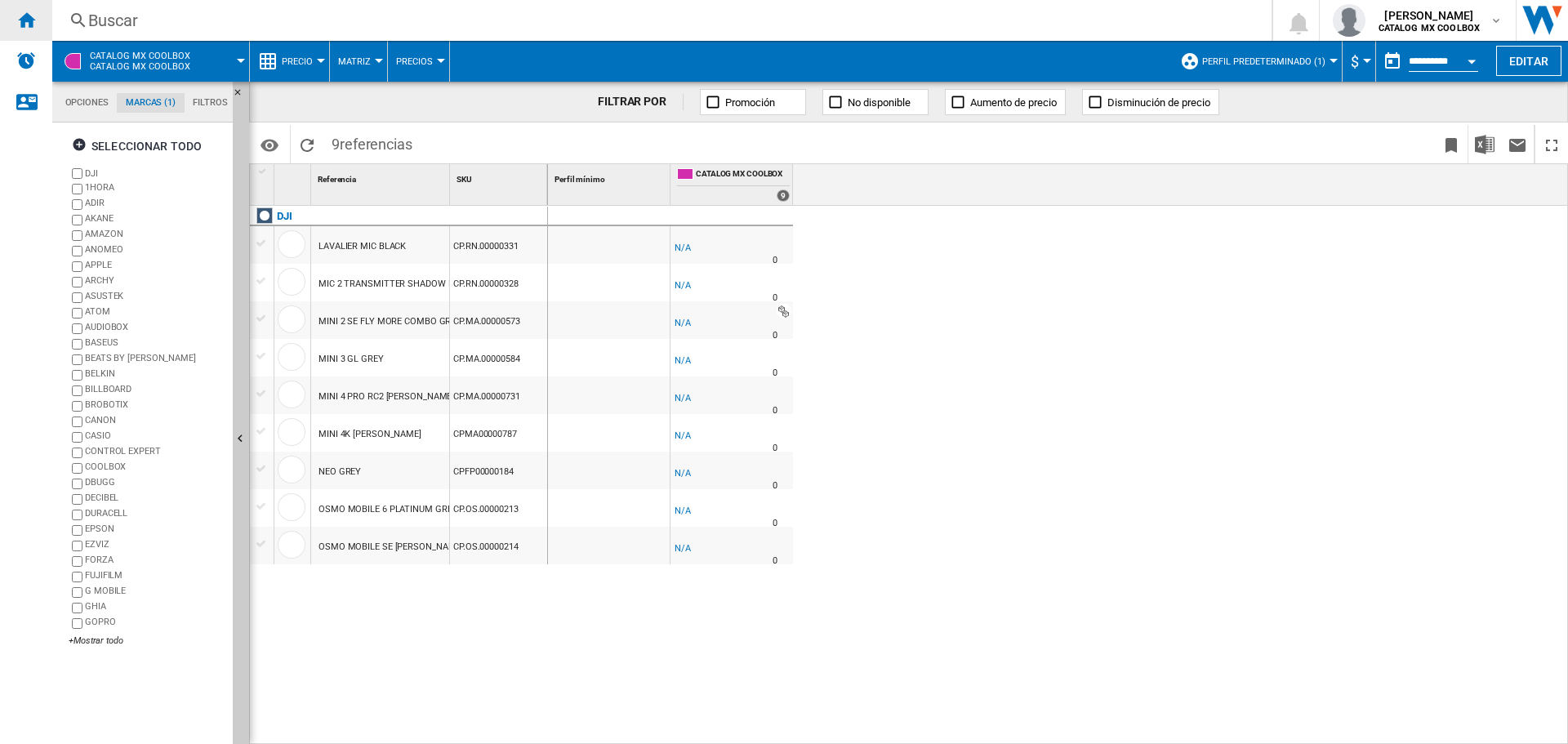
click at [31, 25] on ng-md-icon "Inicio" at bounding box center [26, 20] width 20 height 20
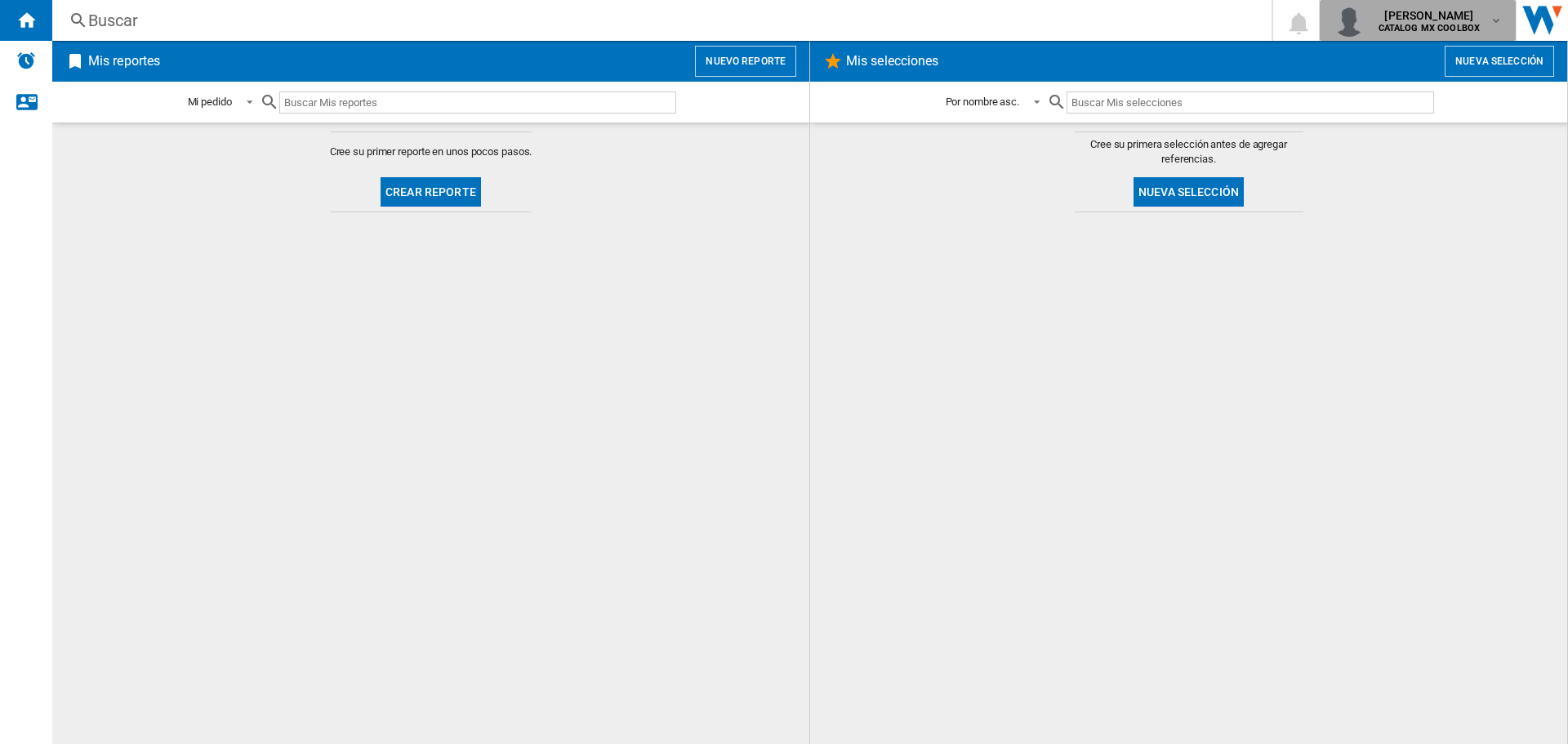
click at [1467, 20] on span "[PERSON_NAME]" at bounding box center [1429, 16] width 102 height 17
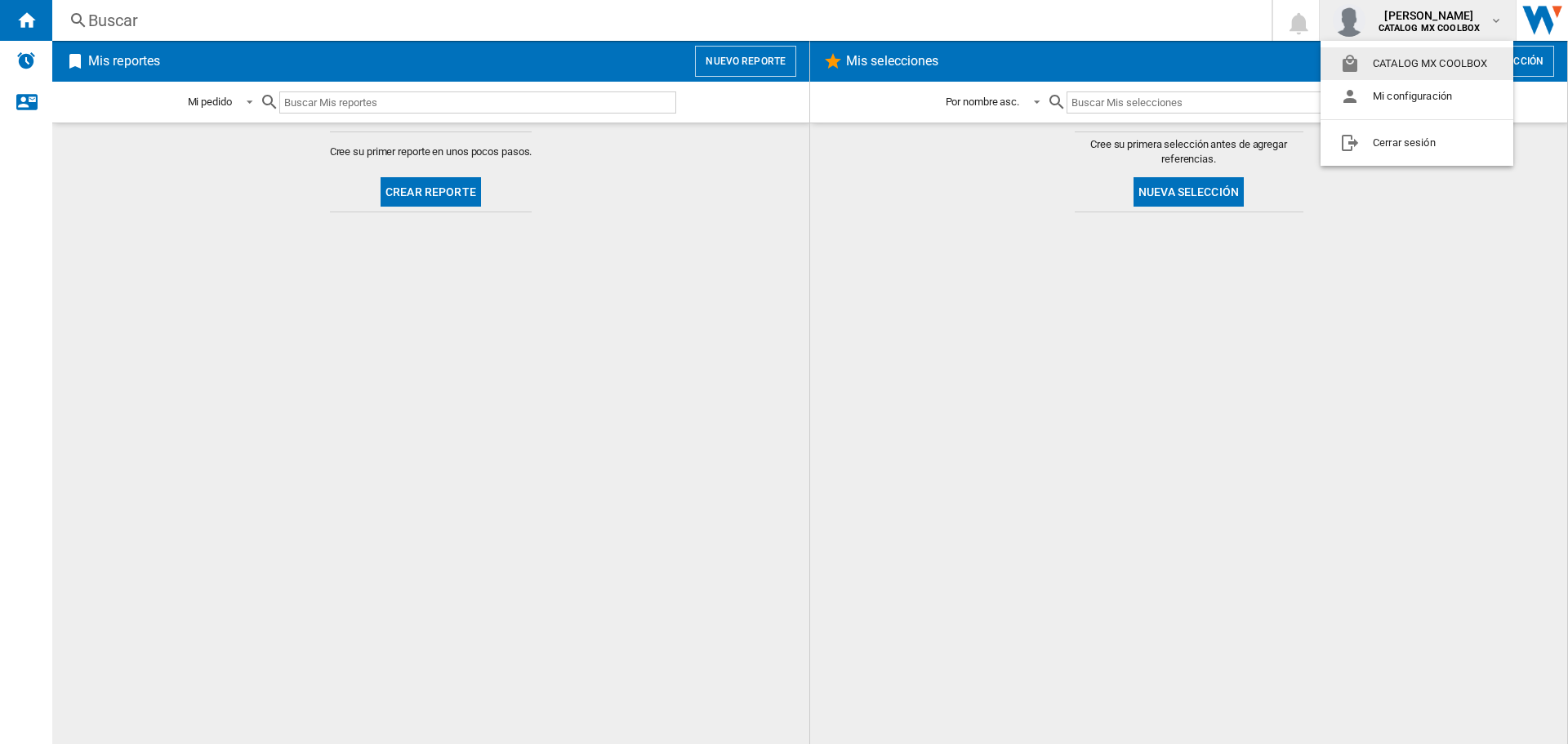
click at [1451, 25] on md-backdrop at bounding box center [784, 372] width 1568 height 744
